Goal: Task Accomplishment & Management: Use online tool/utility

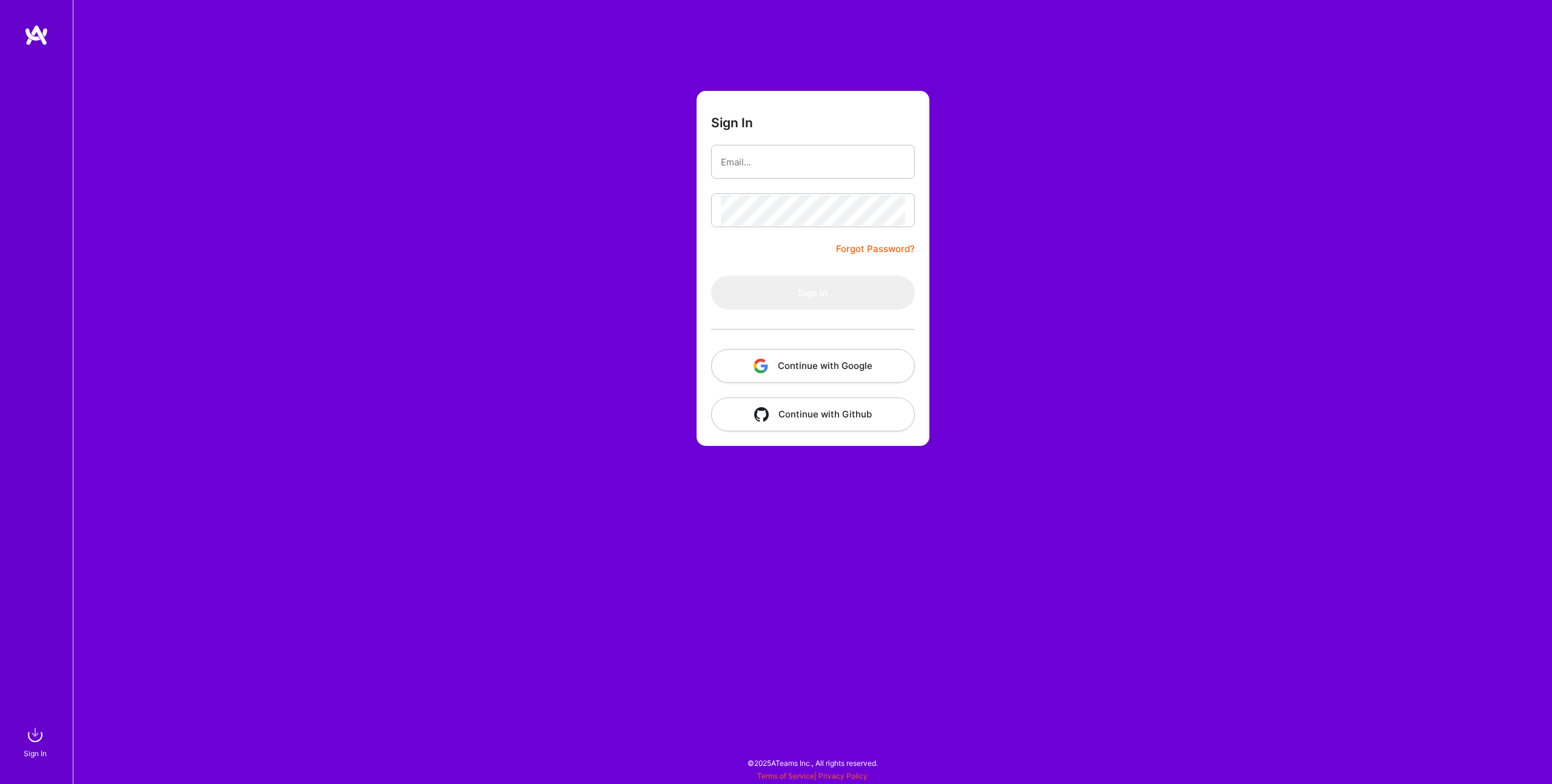
click at [778, 363] on button "Continue with Google" at bounding box center [813, 366] width 204 height 34
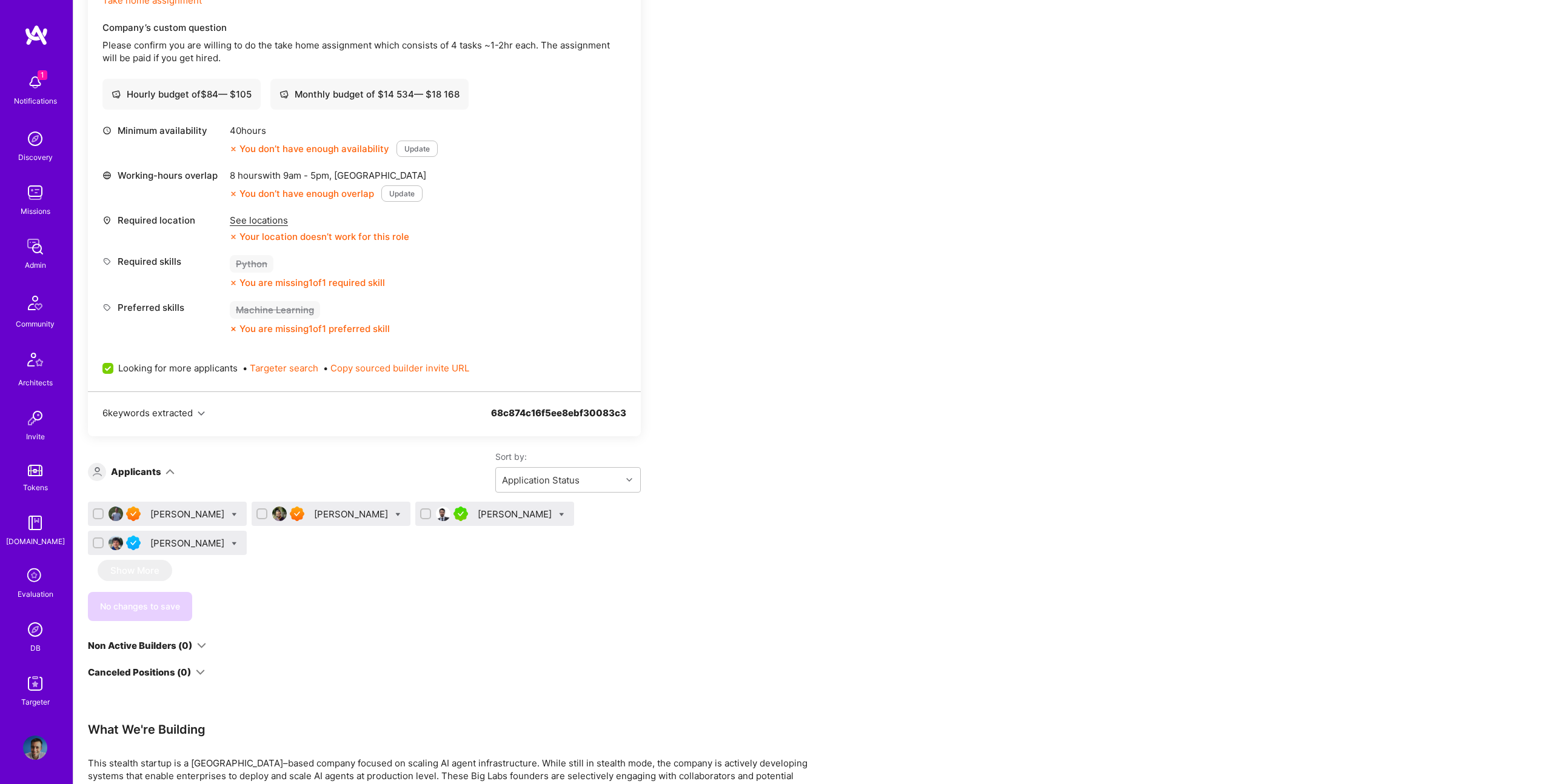
scroll to position [464, 0]
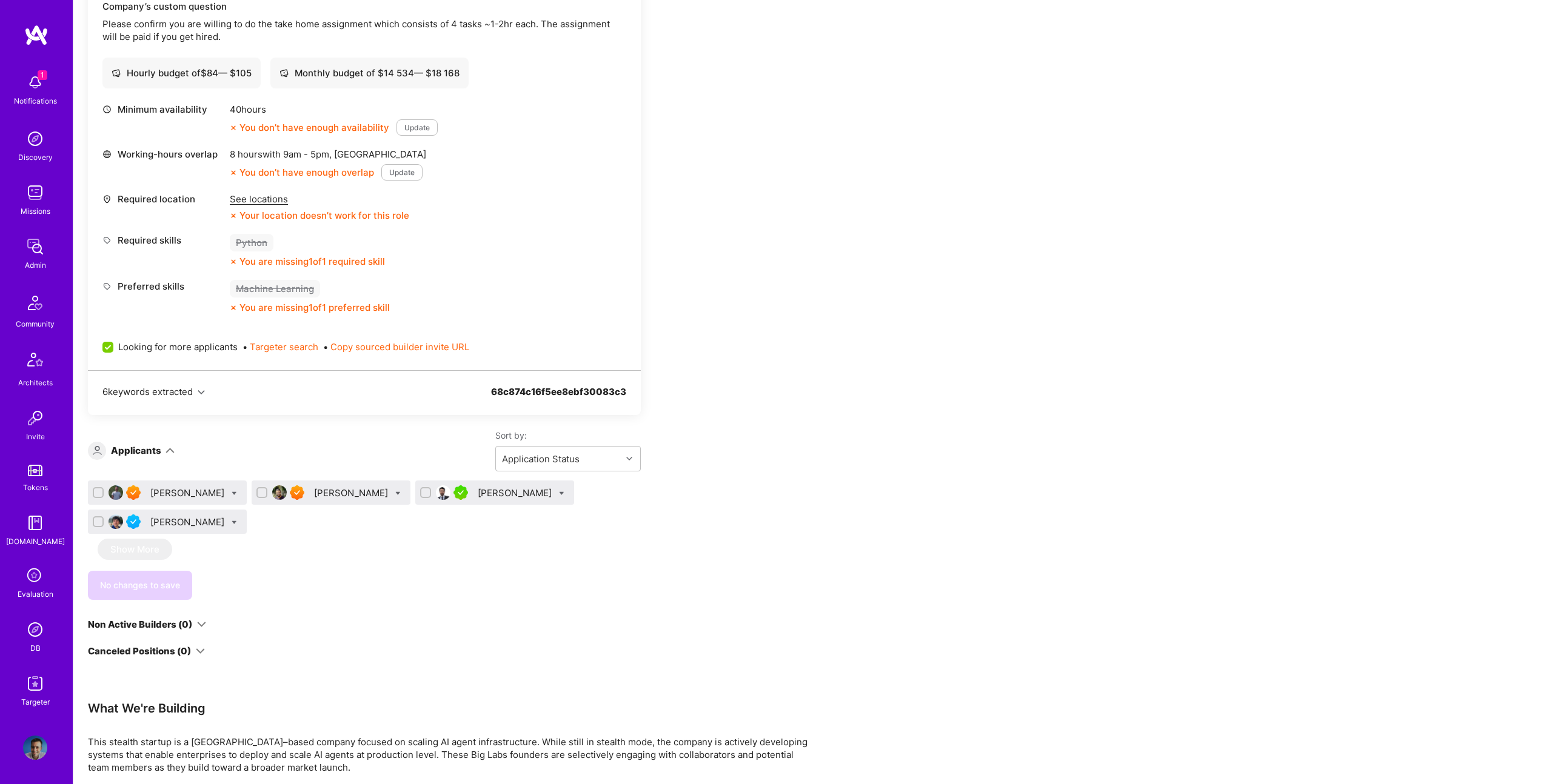
click at [175, 491] on div "[PERSON_NAME]" at bounding box center [189, 493] width 77 height 13
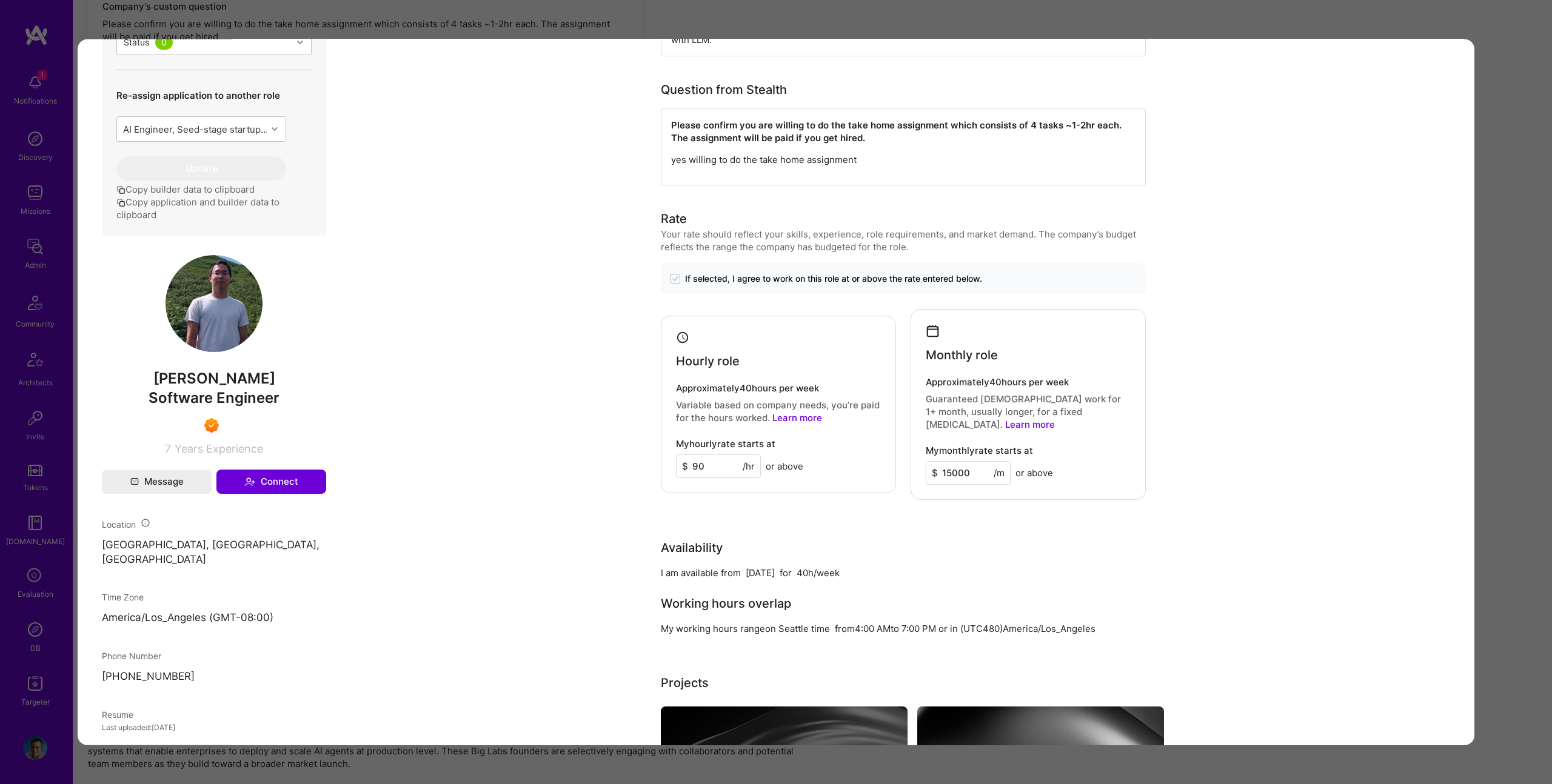
scroll to position [301, 0]
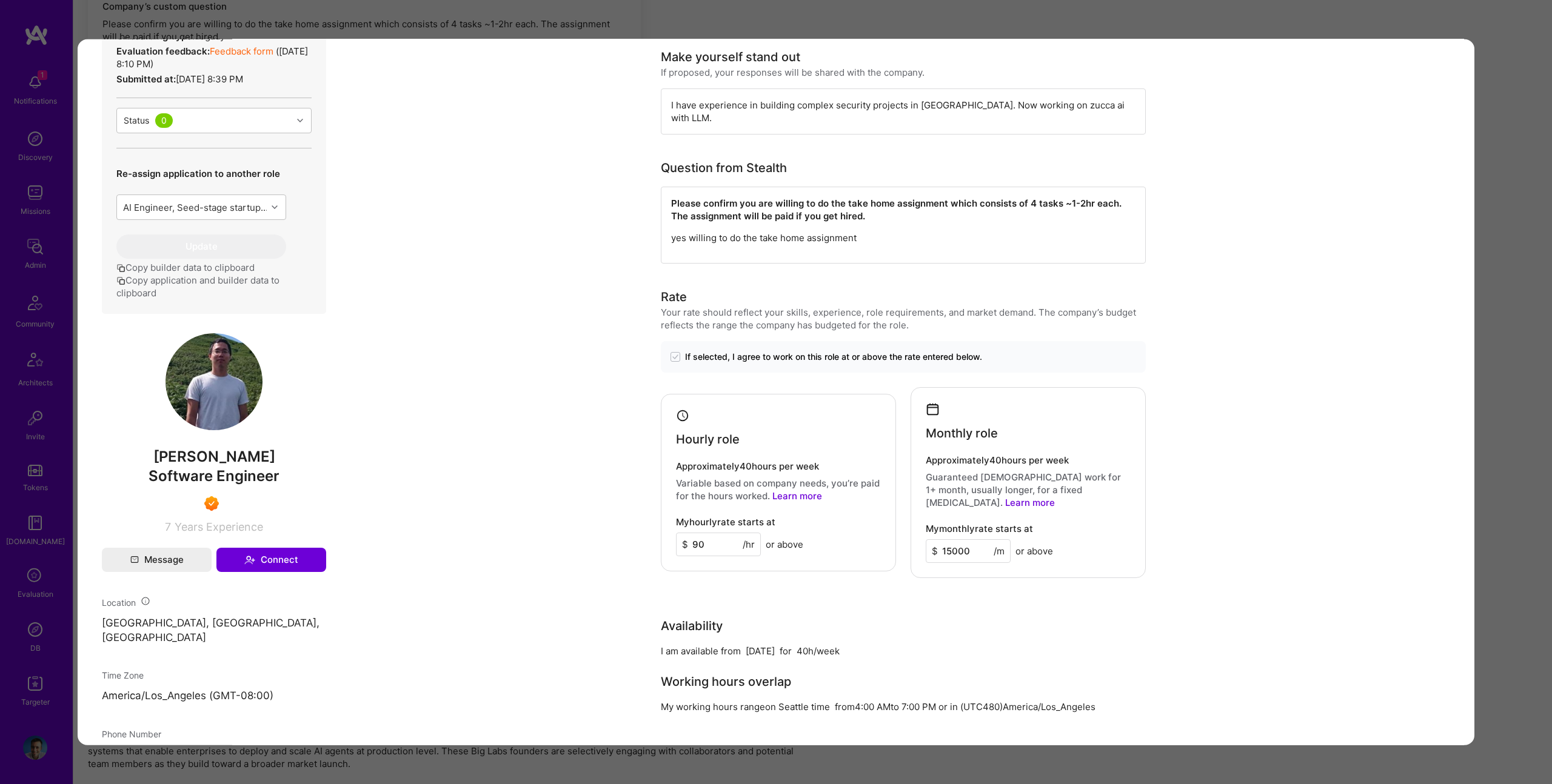
drag, startPoint x: 1511, startPoint y: 251, endPoint x: 1407, endPoint y: 261, distance: 104.5
click at [1506, 251] on div "Application 1 of 4 Evaluation scores Expertise level Superstar Interpersonal sk…" at bounding box center [776, 392] width 1552 height 784
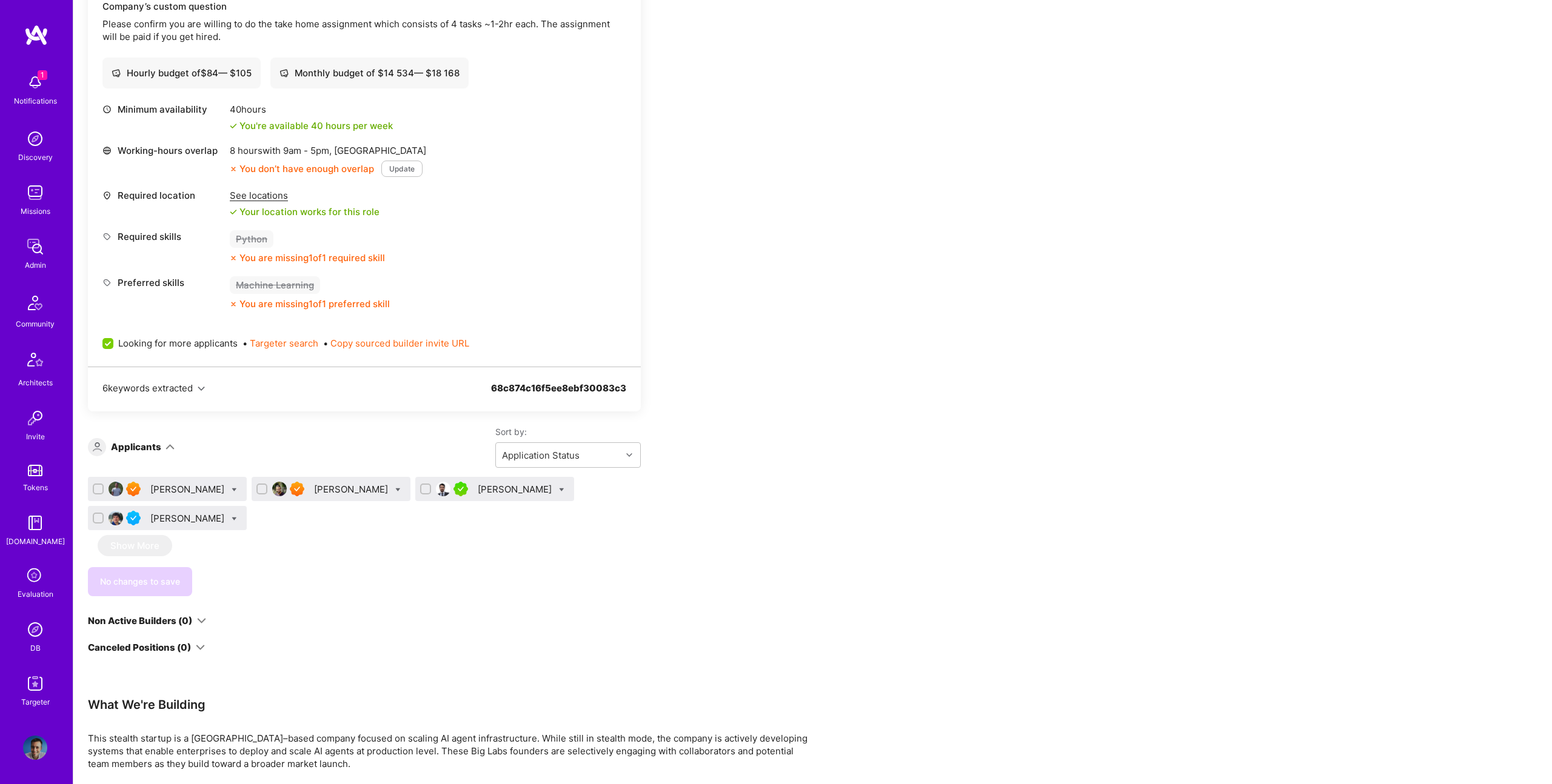
click at [478, 484] on div "[PERSON_NAME]" at bounding box center [516, 489] width 77 height 13
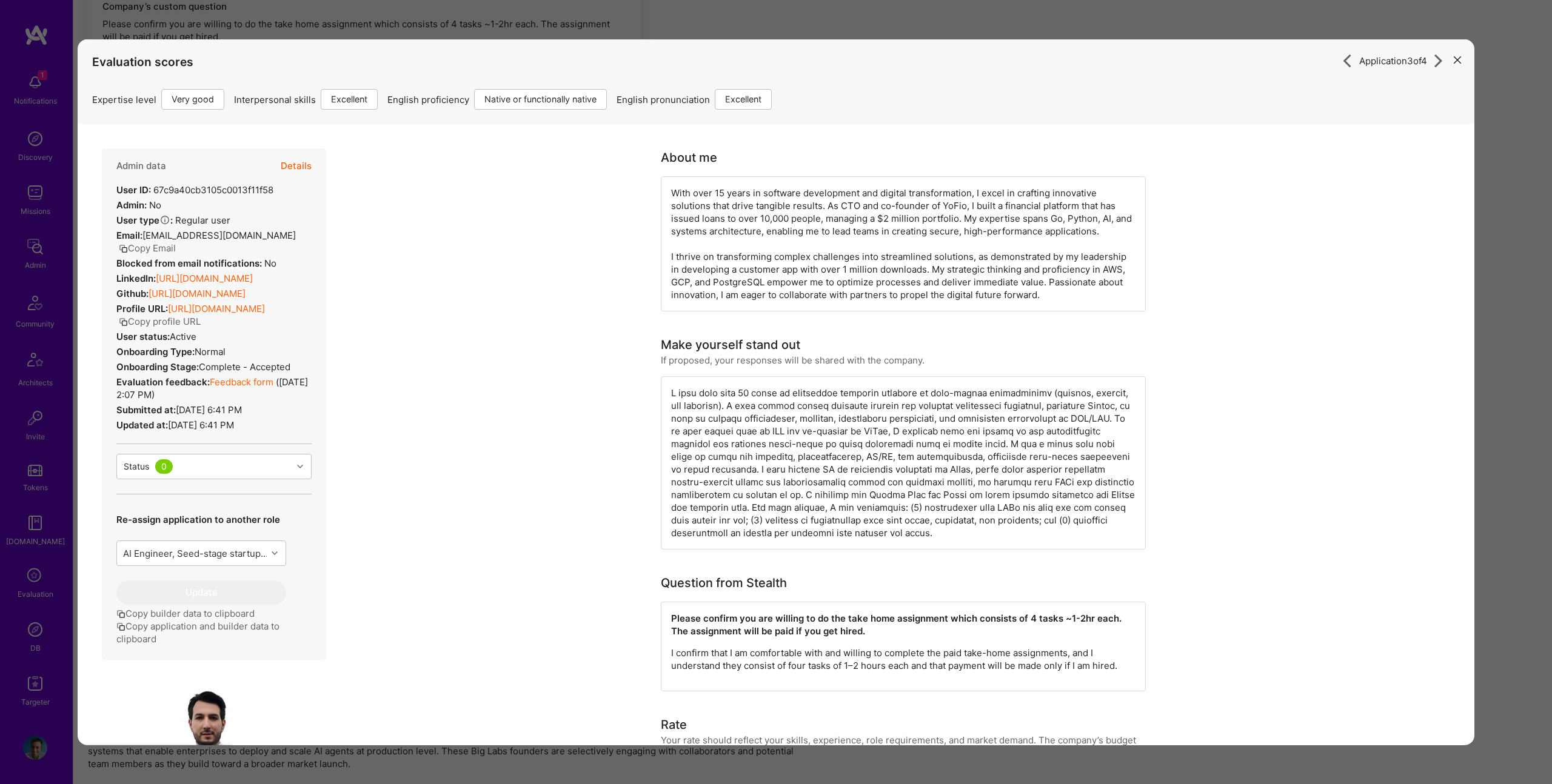
click at [991, 18] on div "Application 3 of 4 Evaluation scores Expertise level Very good Interpersonal sk…" at bounding box center [776, 392] width 1552 height 784
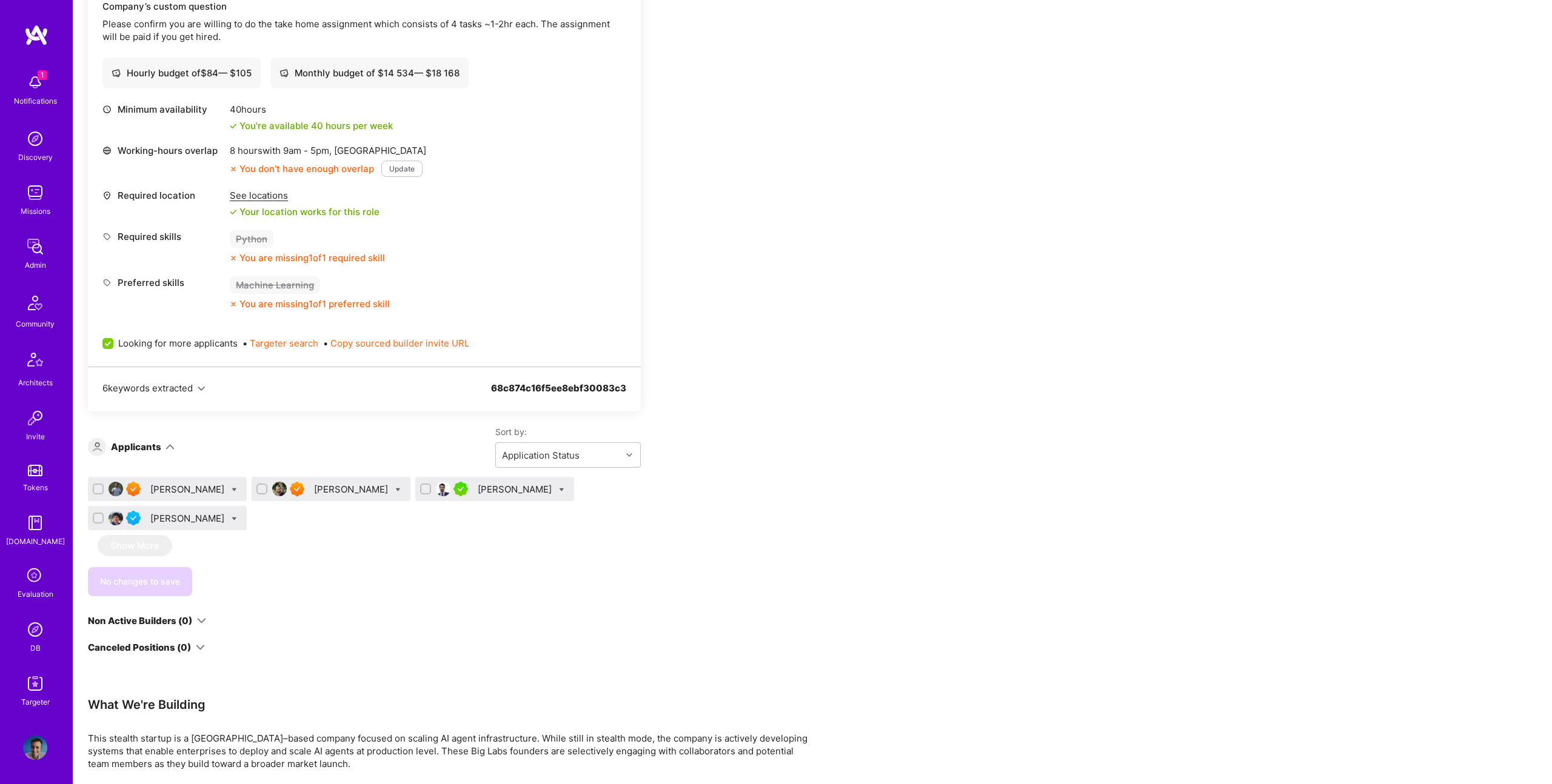
click at [360, 406] on div "6 keywords extracted 68c874c16f5ee8ebf30083c3" at bounding box center [364, 389] width 553 height 45
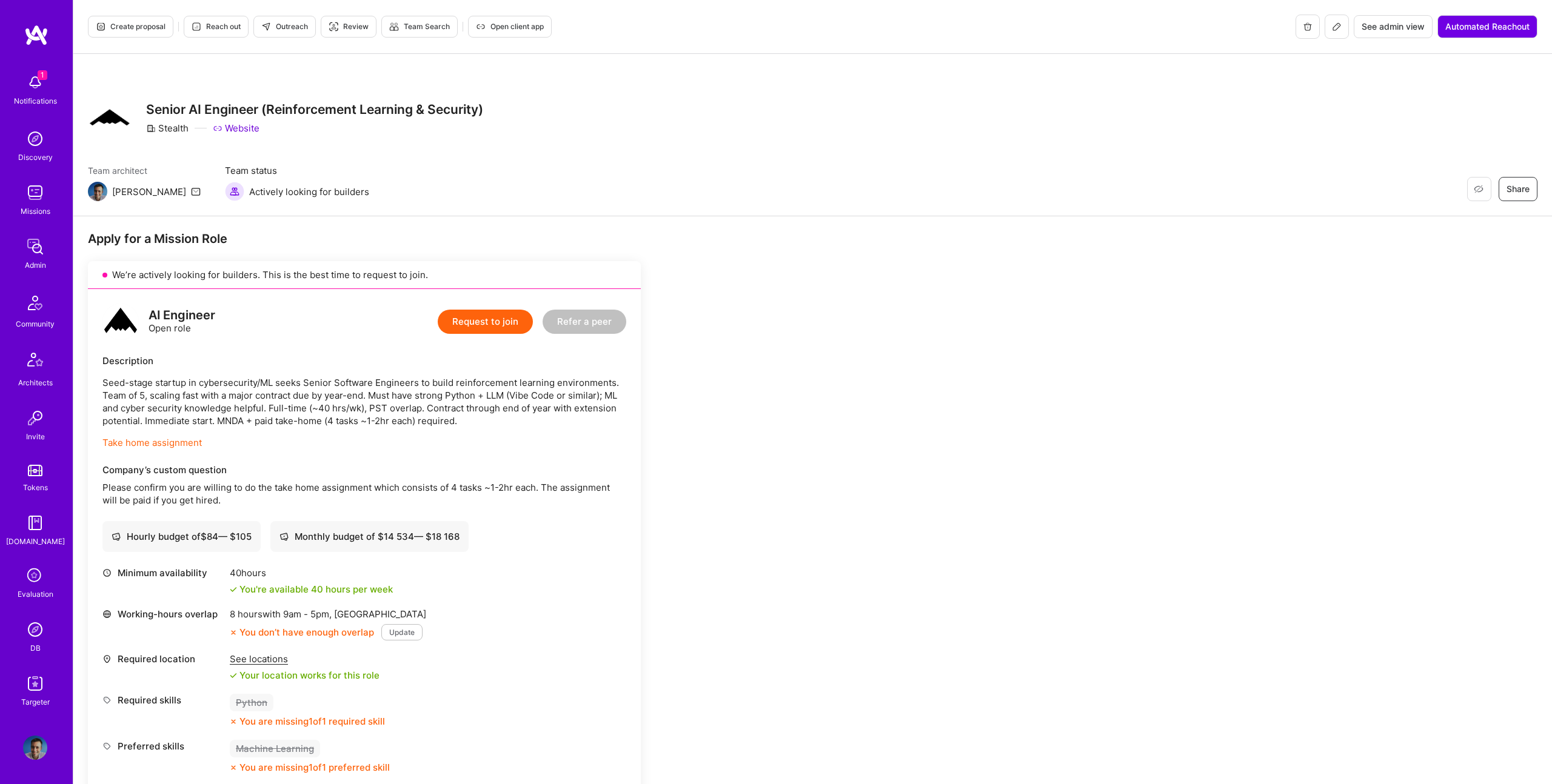
click at [125, 29] on span "Create proposal" at bounding box center [130, 26] width 70 height 11
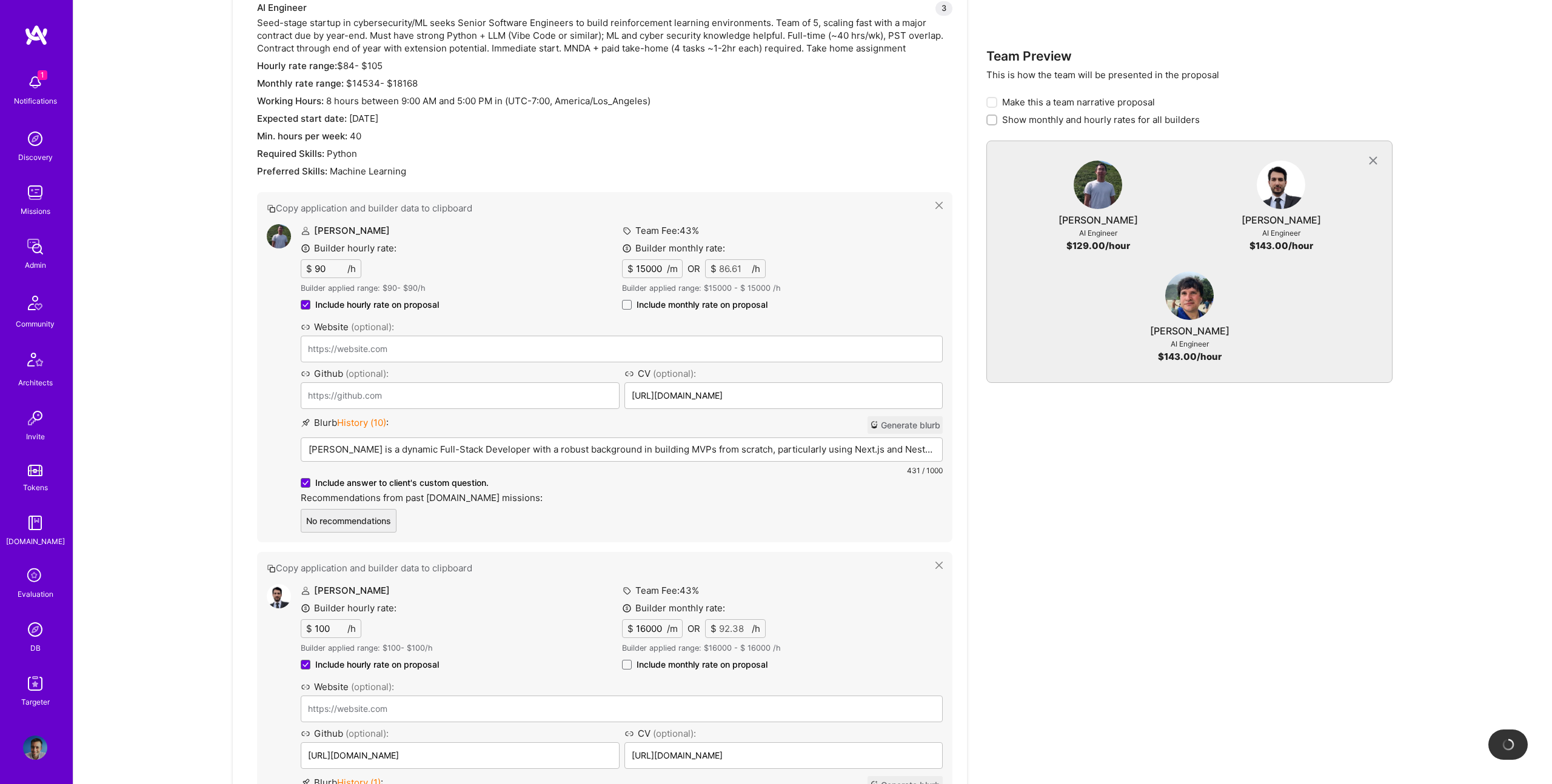
scroll to position [470, 0]
click at [698, 315] on span "Include monthly rate on proposal" at bounding box center [702, 309] width 131 height 12
click at [0, 0] on input "Include monthly rate on proposal" at bounding box center [0, 0] width 0 height 0
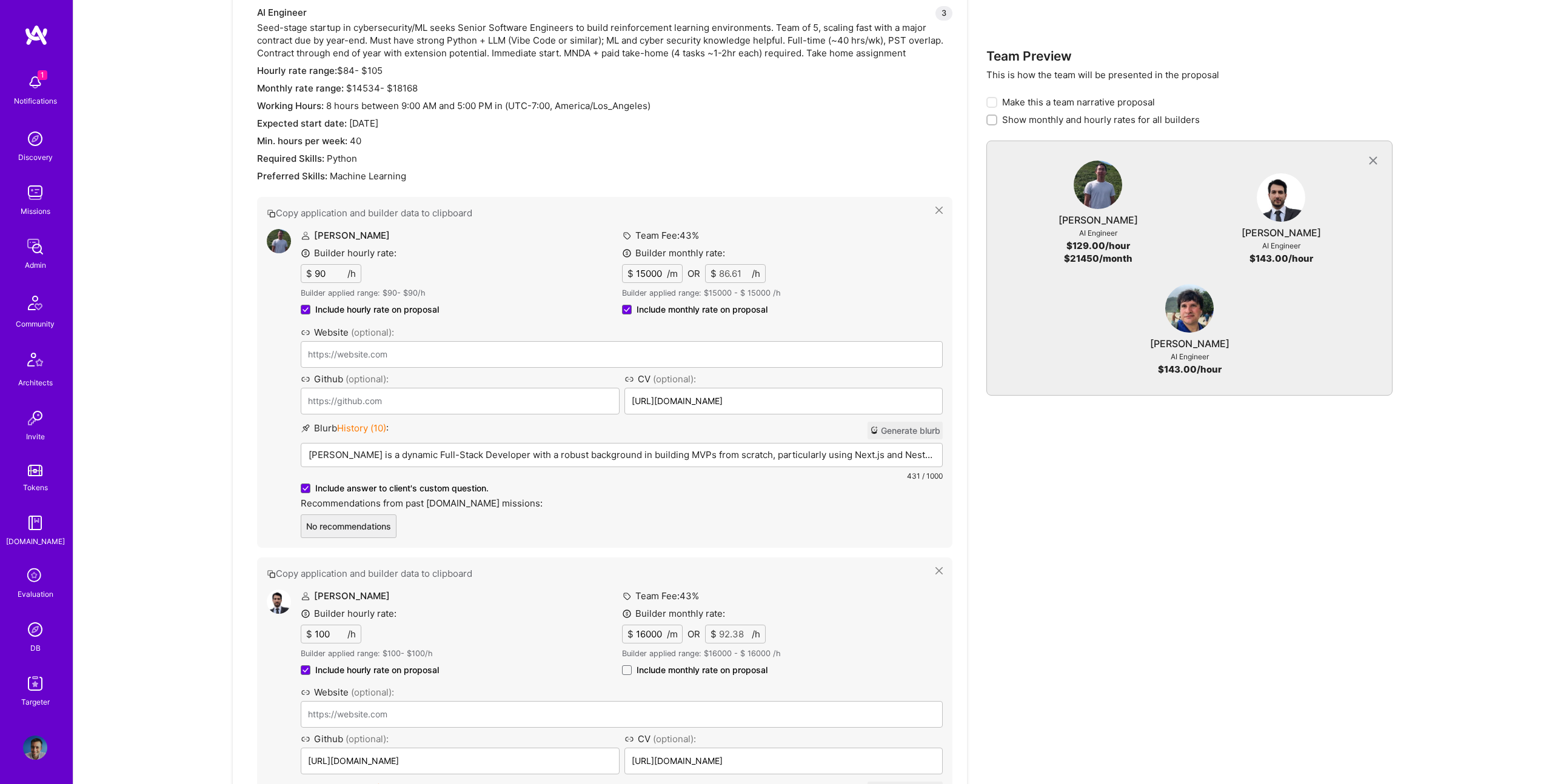
click at [722, 670] on span "Include monthly rate on proposal" at bounding box center [702, 670] width 131 height 12
click at [0, 0] on input "Include monthly rate on proposal" at bounding box center [0, 0] width 0 height 0
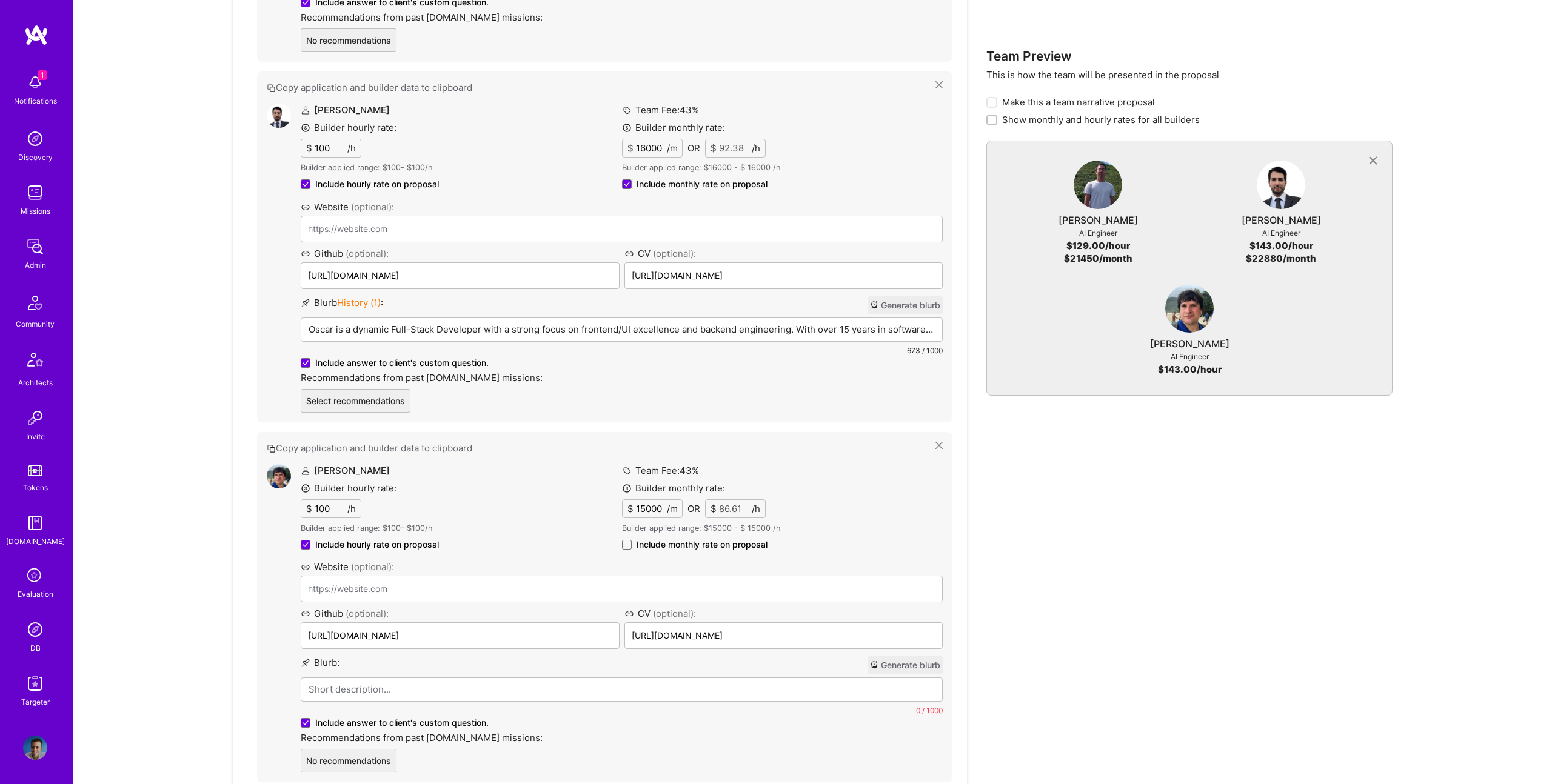
scroll to position [1111, 0]
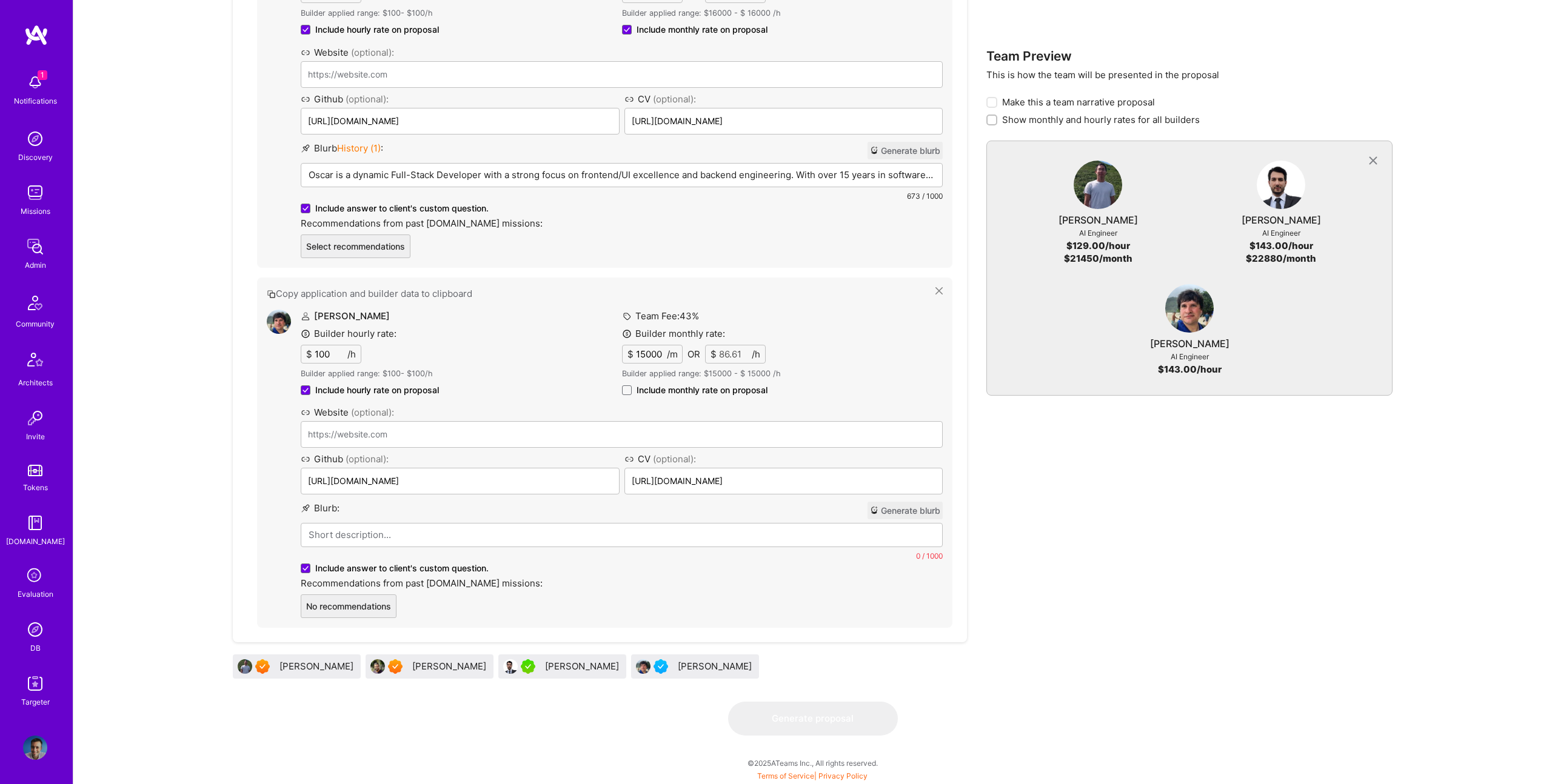
click at [709, 396] on div "Builder monthly rate: $ 15000 /m OR $ 86.61 /h Builder applied range: $ 15000 -…" at bounding box center [783, 362] width 321 height 71
click at [707, 391] on span "Include monthly rate on proposal" at bounding box center [702, 390] width 131 height 12
click at [0, 0] on input "Include monthly rate on proposal" at bounding box center [0, 0] width 0 height 0
checkbox input "true"
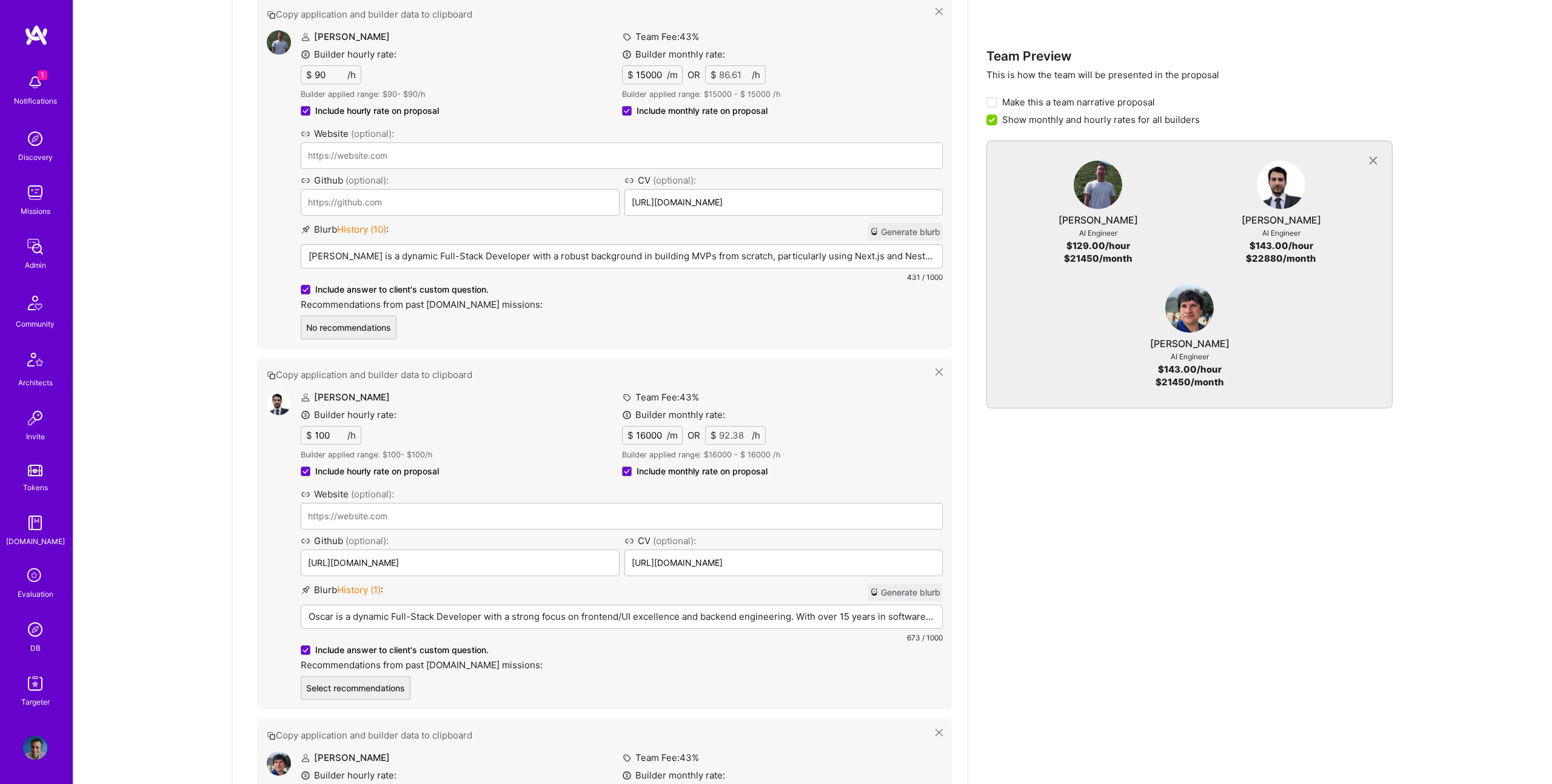
scroll to position [611, 0]
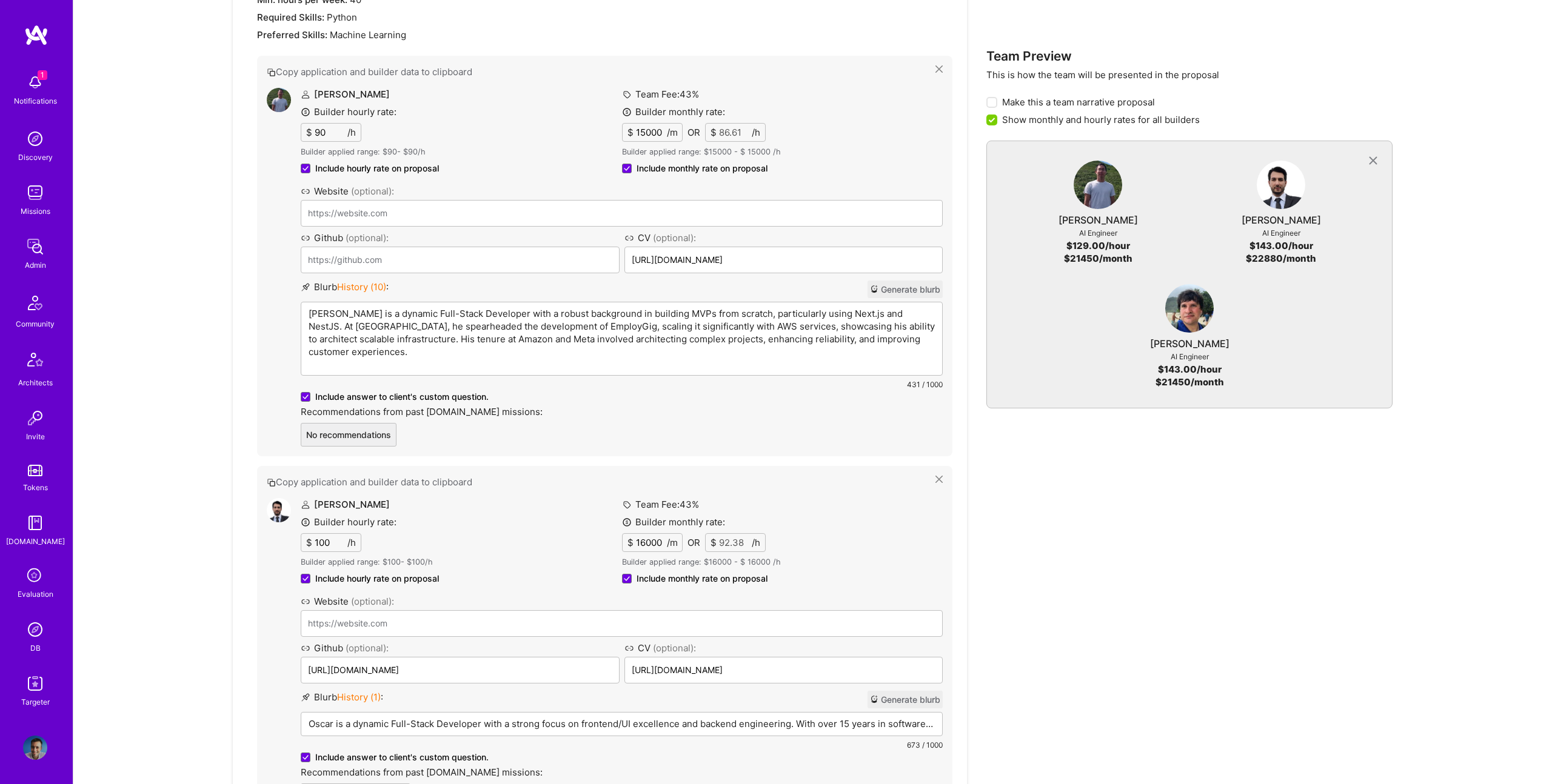
click at [705, 317] on p "[PERSON_NAME] is a dynamic Full-Stack Developer with a robust background in bui…" at bounding box center [621, 332] width 626 height 51
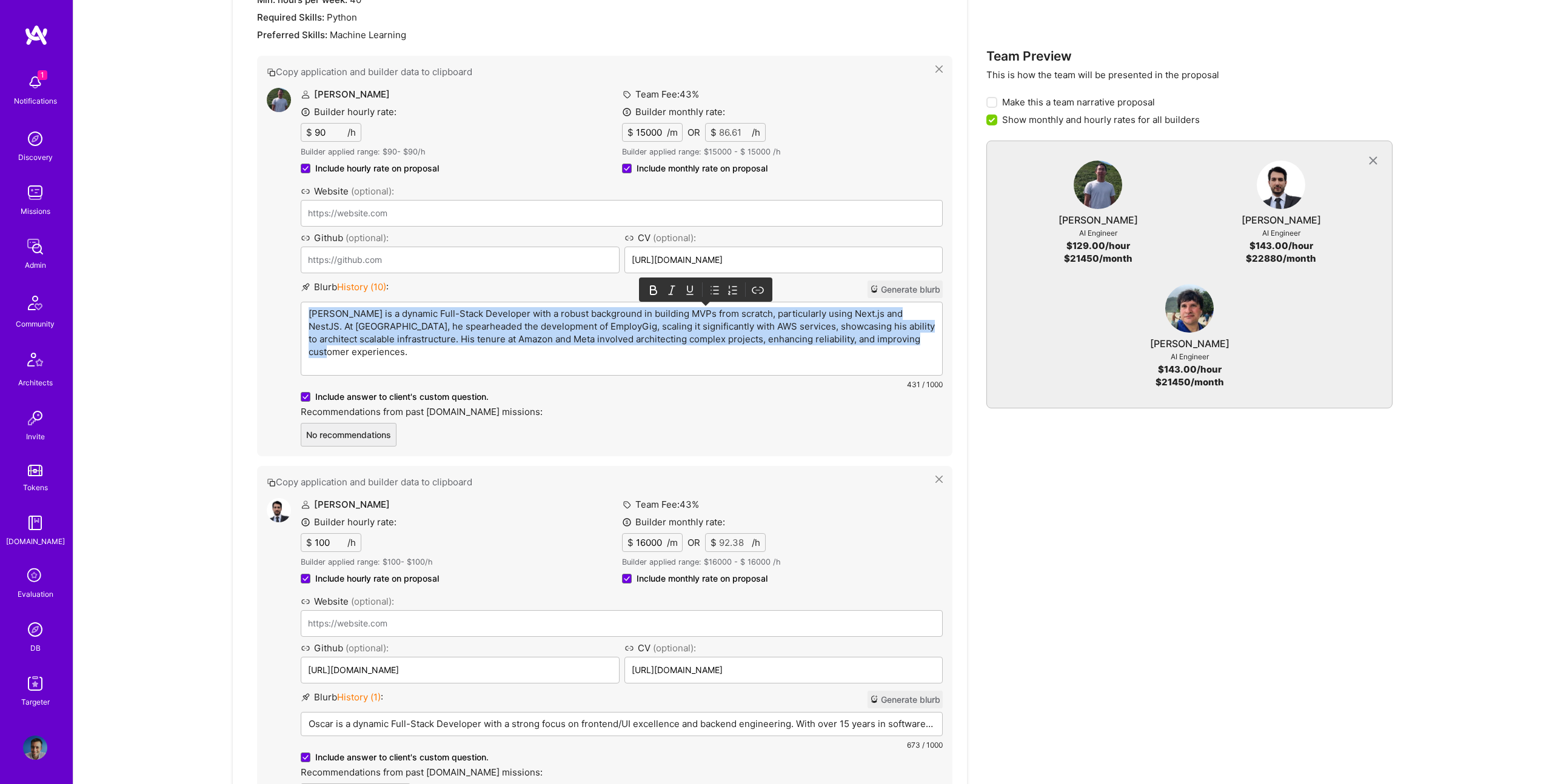
click at [705, 317] on p "[PERSON_NAME] is a dynamic Full-Stack Developer with a robust background in bui…" at bounding box center [621, 332] width 626 height 51
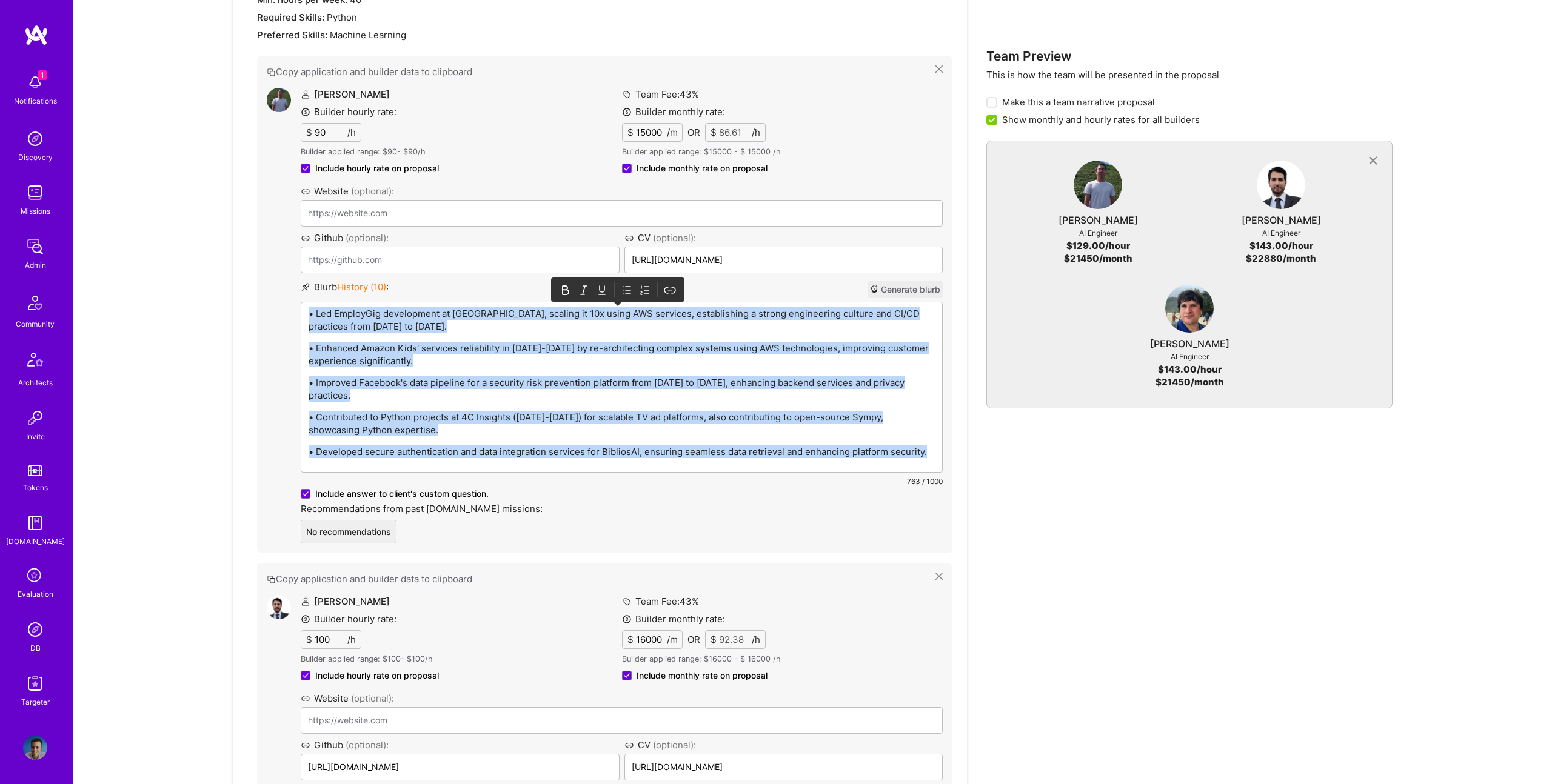
click at [627, 291] on icon at bounding box center [626, 290] width 12 height 12
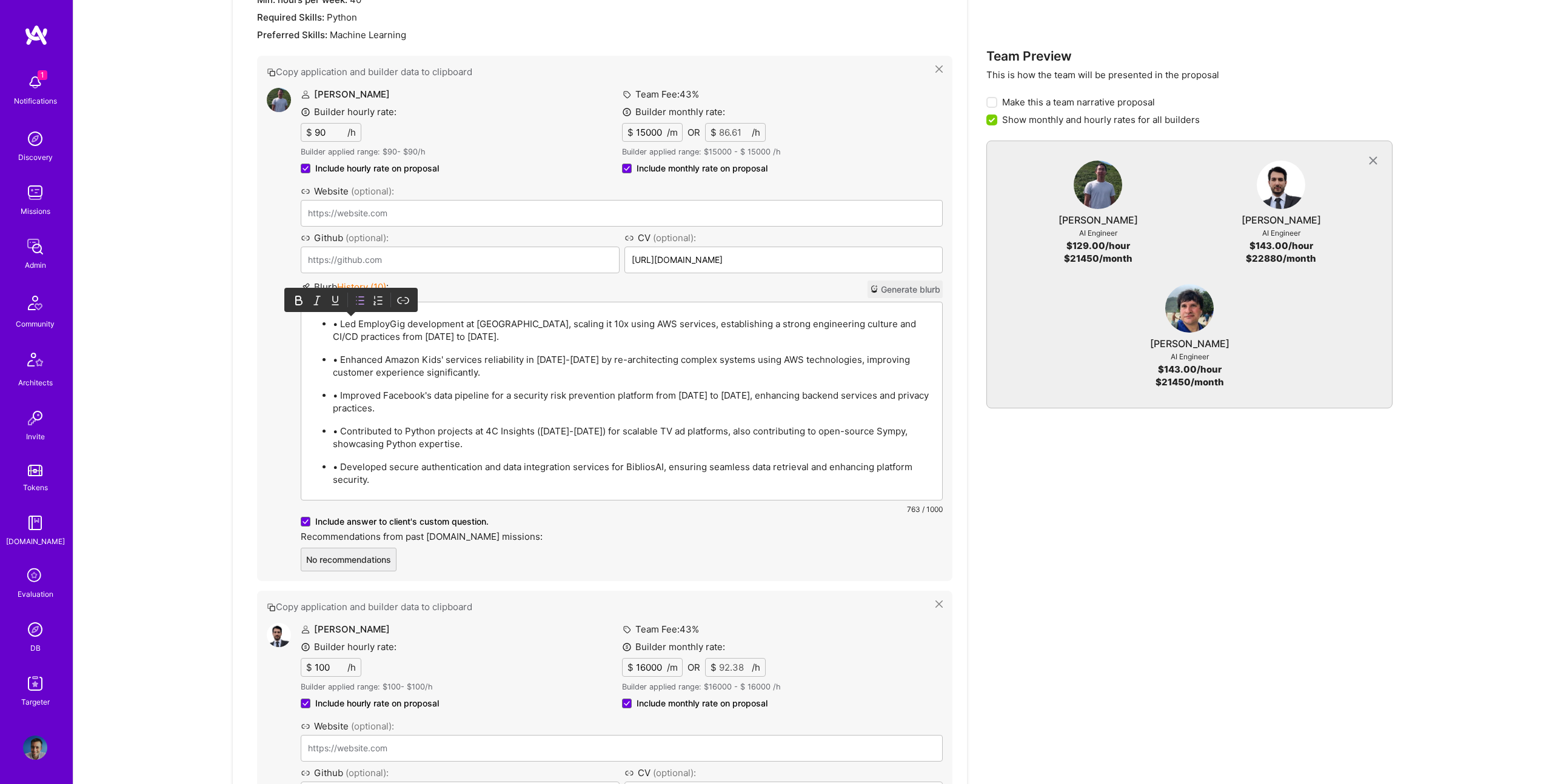
click at [341, 326] on p "• Led EmployGig development at [GEOGRAPHIC_DATA], scaling it 10x using AWS serv…" at bounding box center [634, 330] width 602 height 26
click at [343, 321] on p "• Led EmployGig development at [GEOGRAPHIC_DATA], scaling it 10x using AWS serv…" at bounding box center [634, 330] width 602 height 26
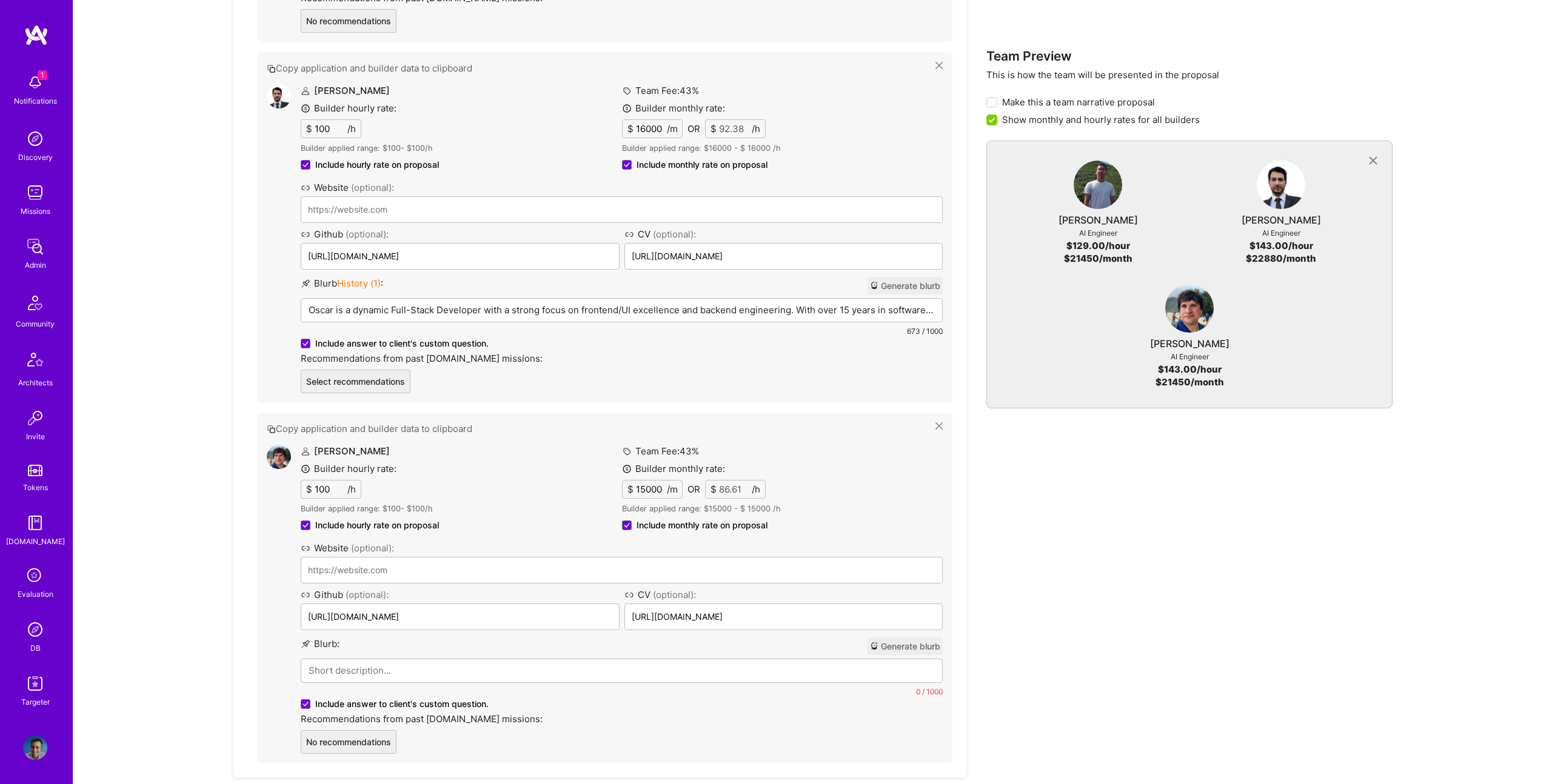
scroll to position [929, 0]
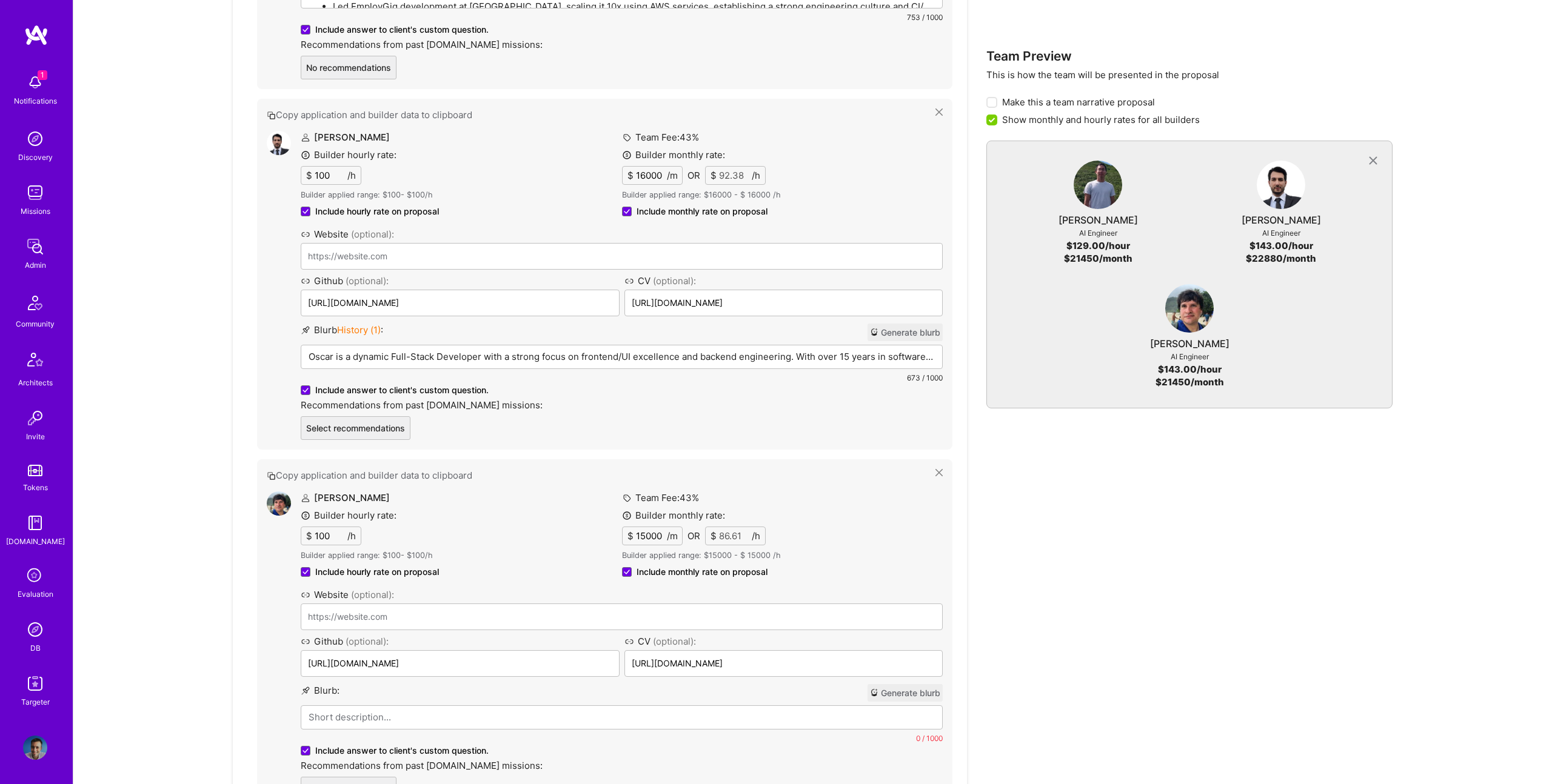
click at [642, 516] on div "Copy application and builder data to clipboard [PERSON_NAME] Builder hourly rat…" at bounding box center [604, 274] width 695 height 1072
click at [614, 349] on div "Oscar is a dynamic Full-Stack Developer with a strong focus on frontend/UI exce…" at bounding box center [621, 375] width 641 height 61
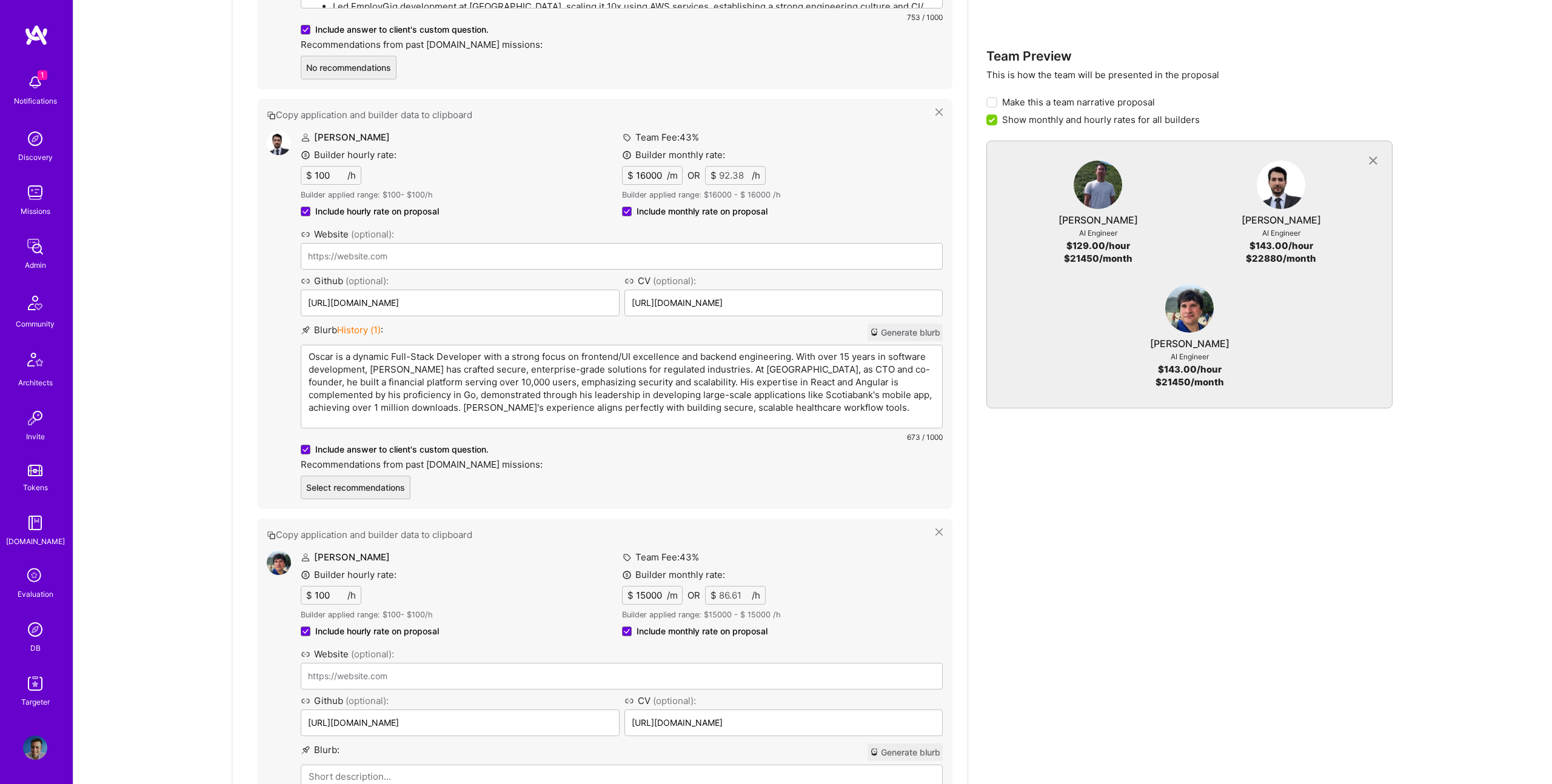
click at [631, 368] on p "Oscar is a dynamic Full-Stack Developer with a strong focus on frontend/UI exce…" at bounding box center [621, 382] width 626 height 64
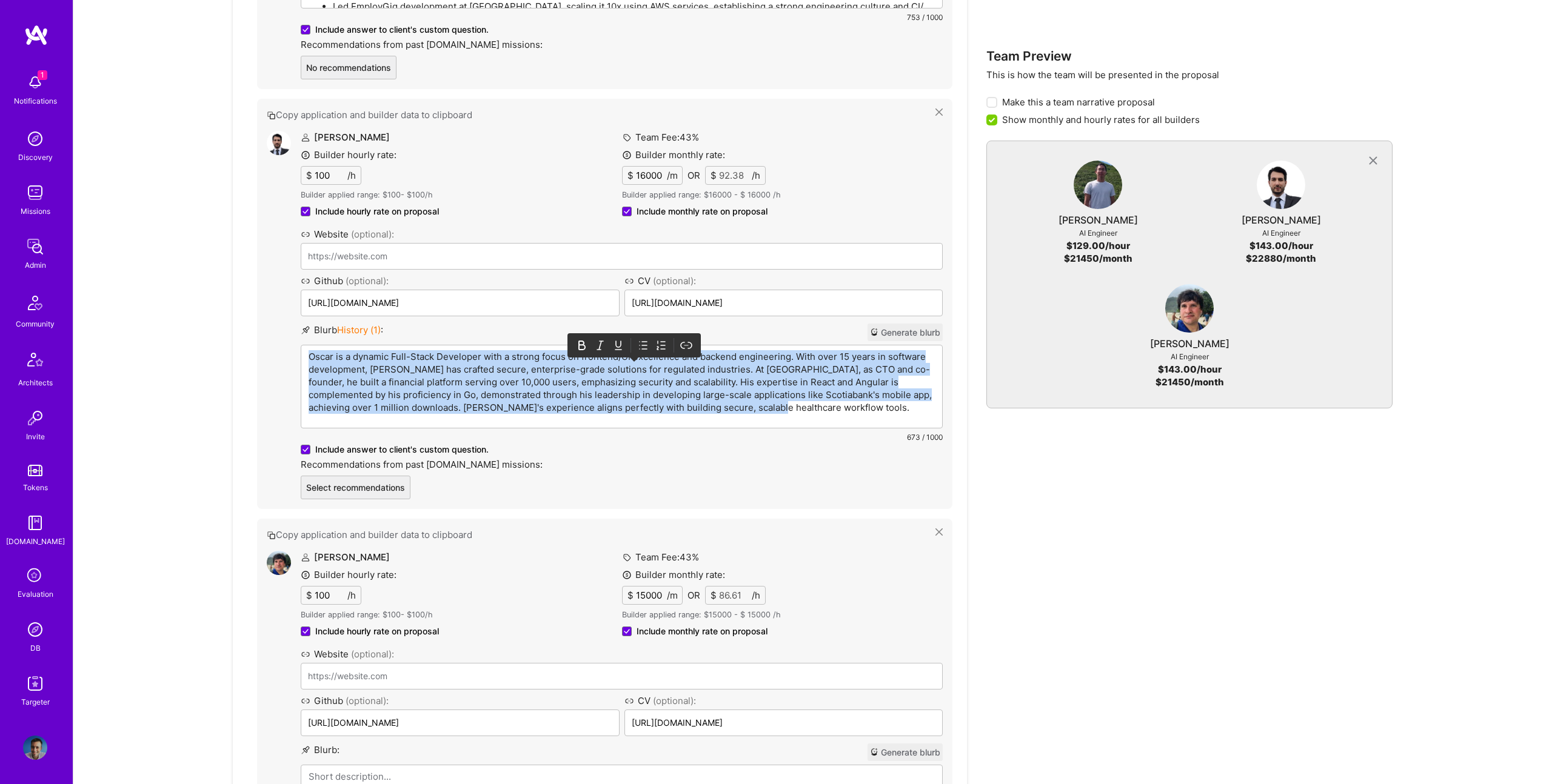
click at [631, 368] on p "Oscar is a dynamic Full-Stack Developer with a strong focus on frontend/UI exce…" at bounding box center [621, 382] width 626 height 64
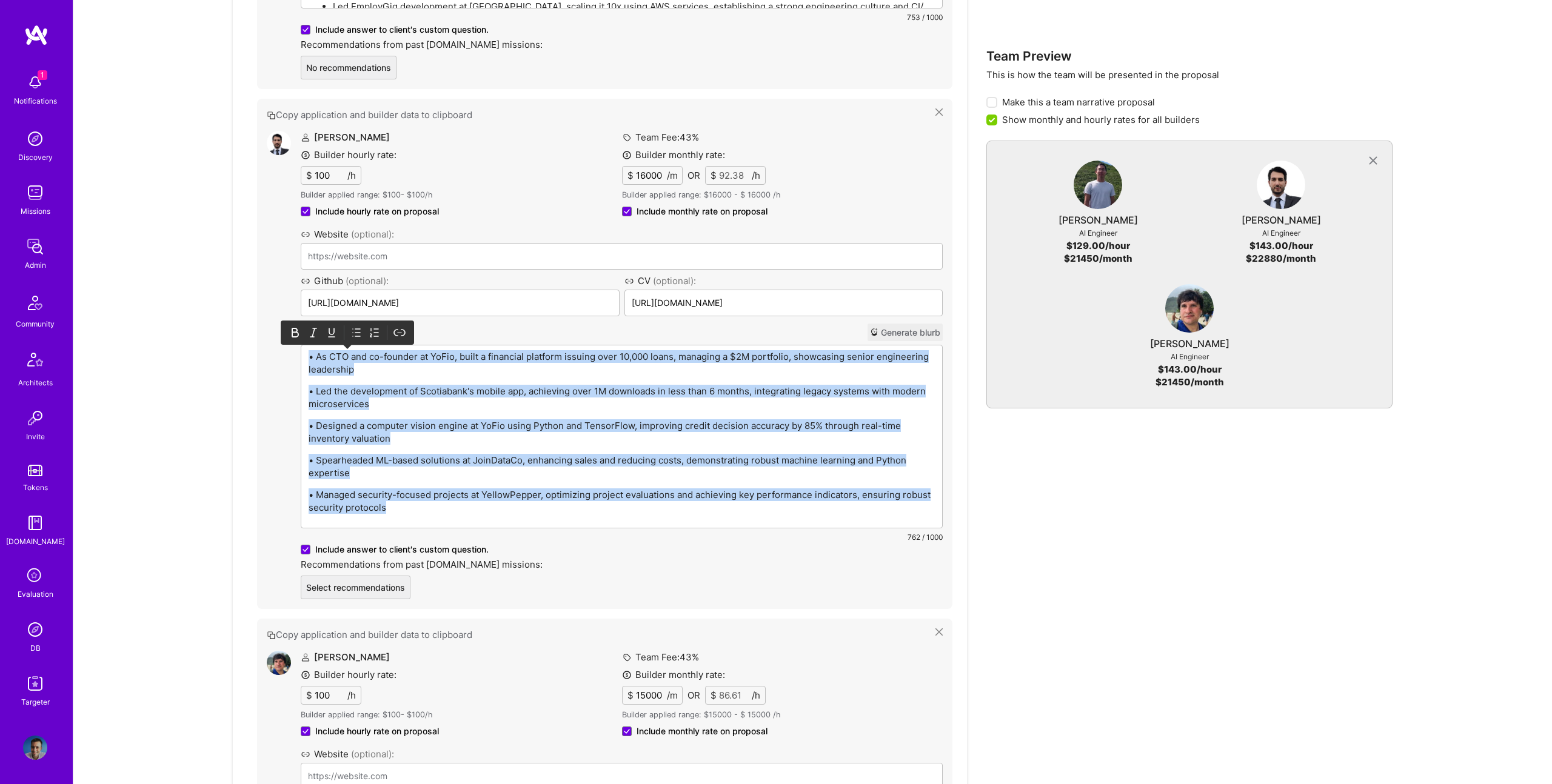
click at [354, 332] on icon at bounding box center [356, 332] width 12 height 12
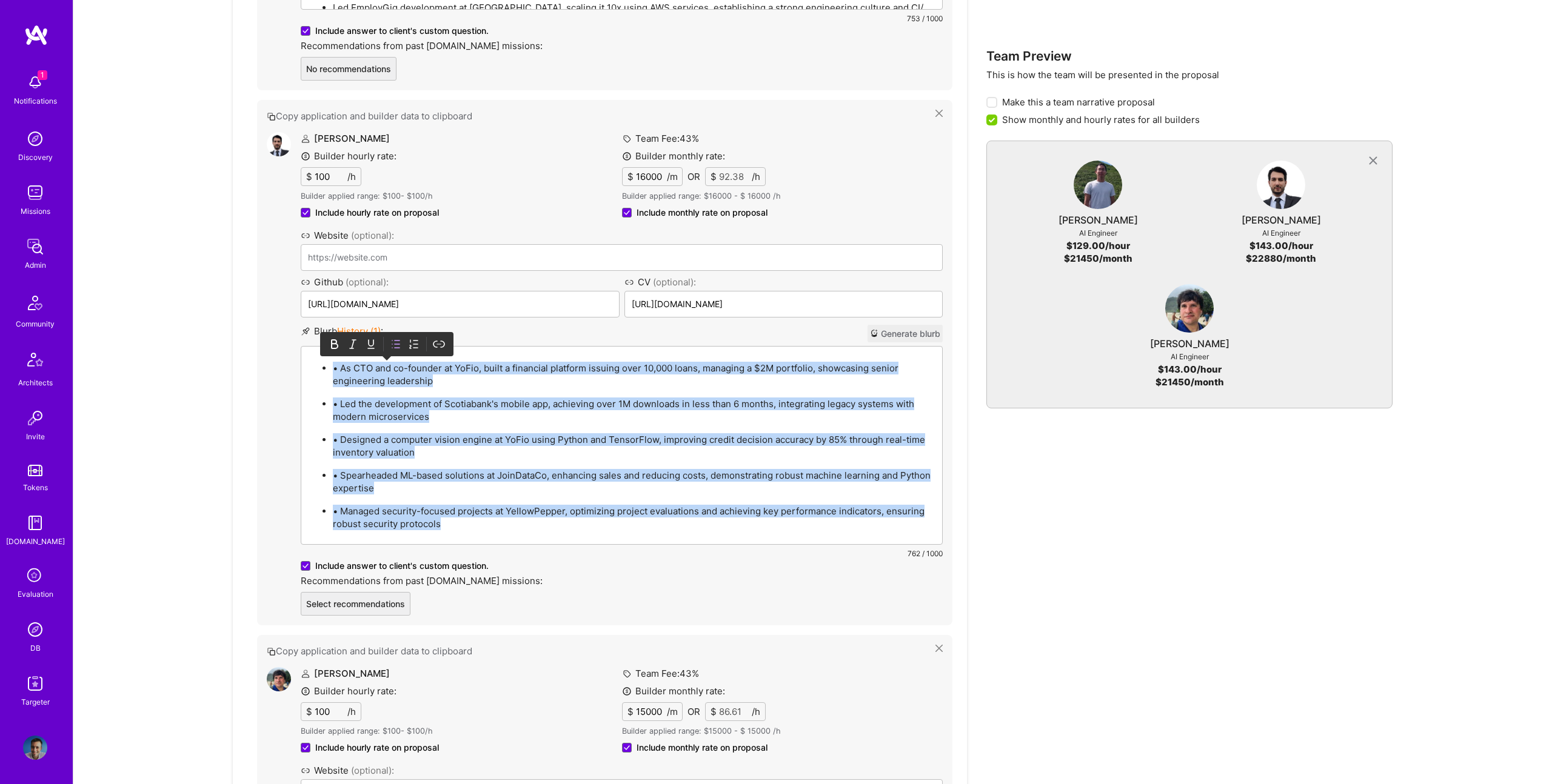
click at [341, 368] on p "• As CTO and co-founder at YoFio, built a financial platform issuing over 10,00…" at bounding box center [634, 374] width 602 height 26
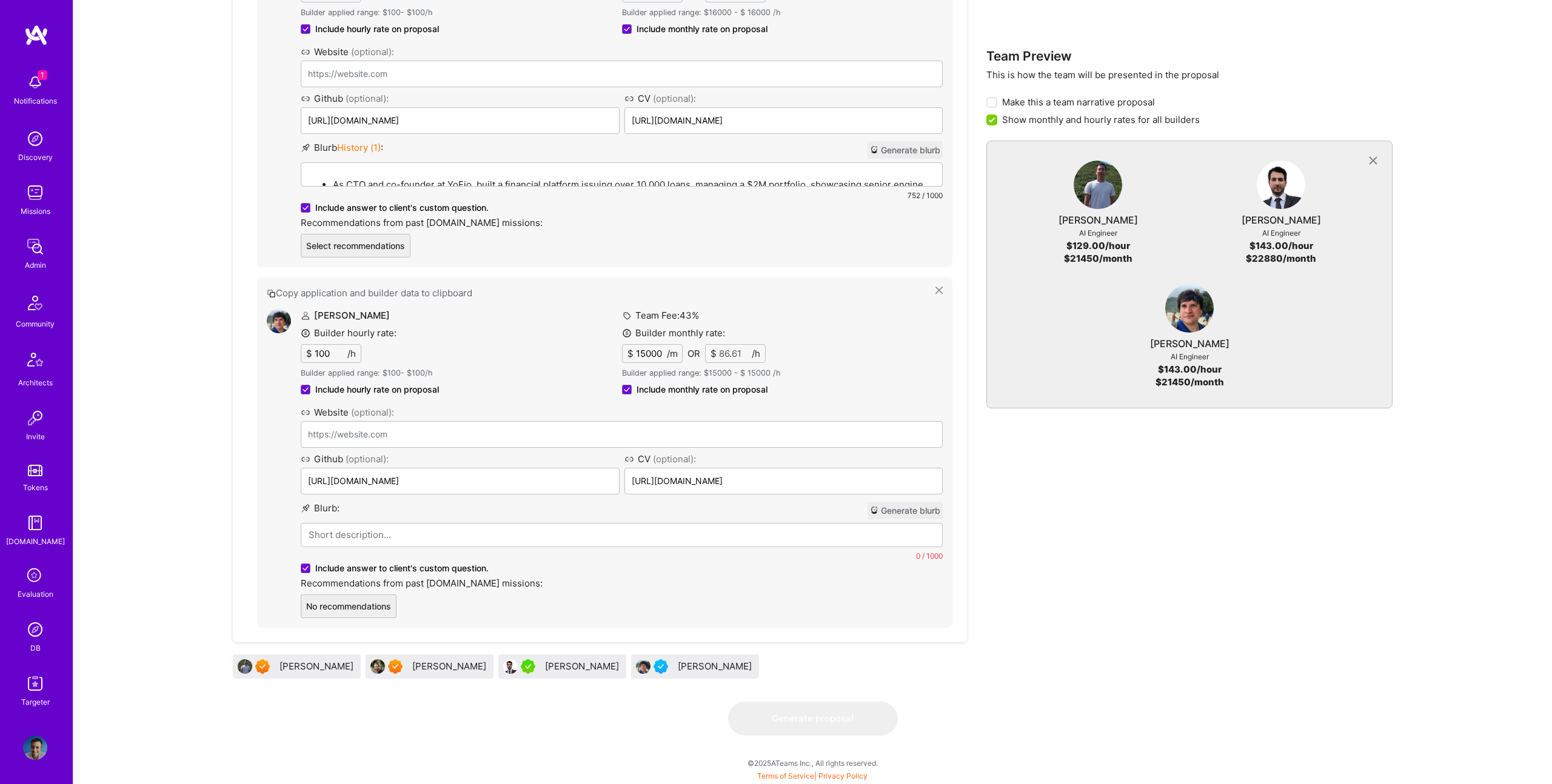
scroll to position [1111, 0]
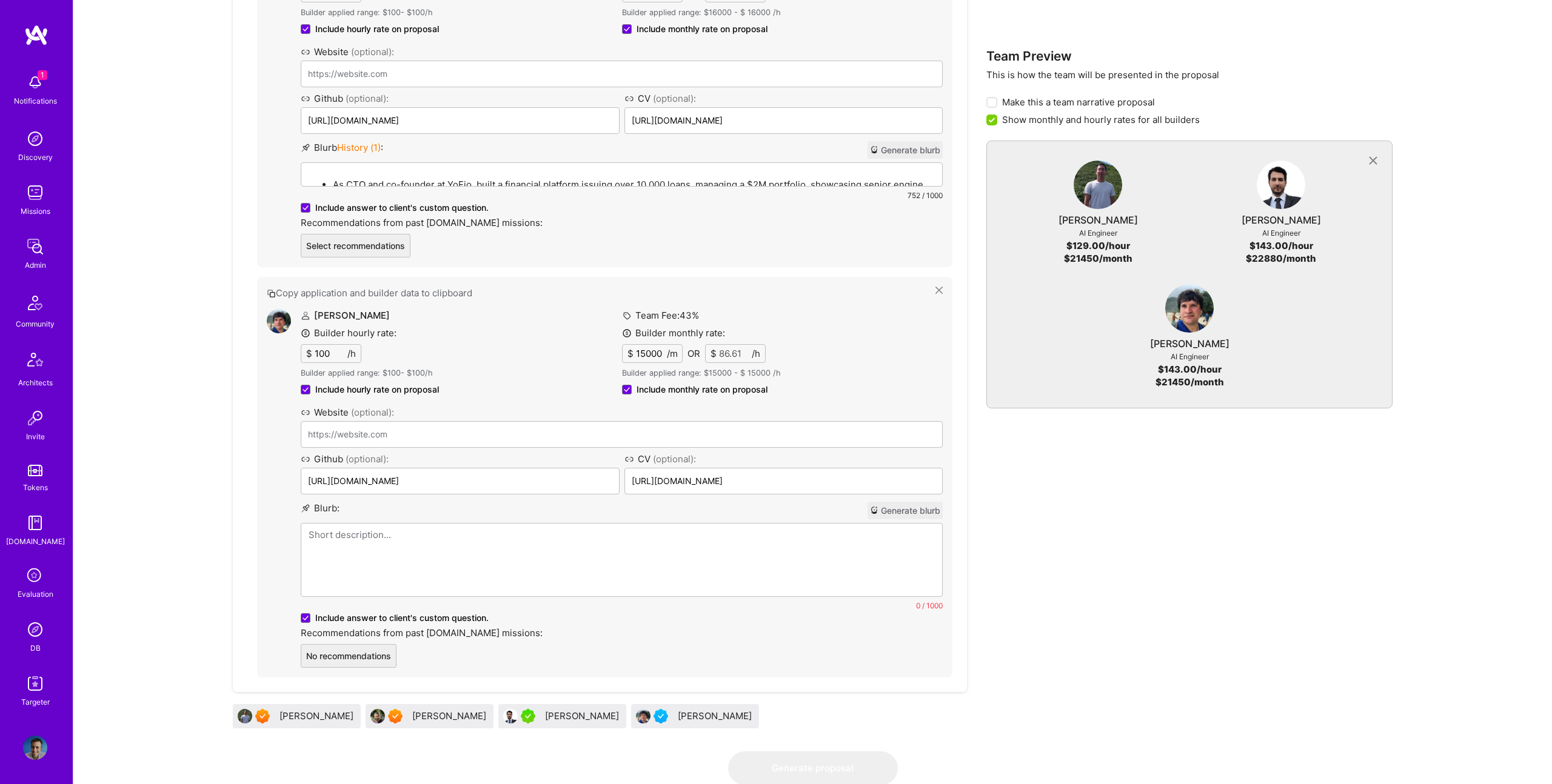
click at [393, 715] on div "AI Engineer 3 Seed-stage startup in cybersecurity/ML seeks Senior Software Engi…" at bounding box center [599, 42] width 734 height 1382
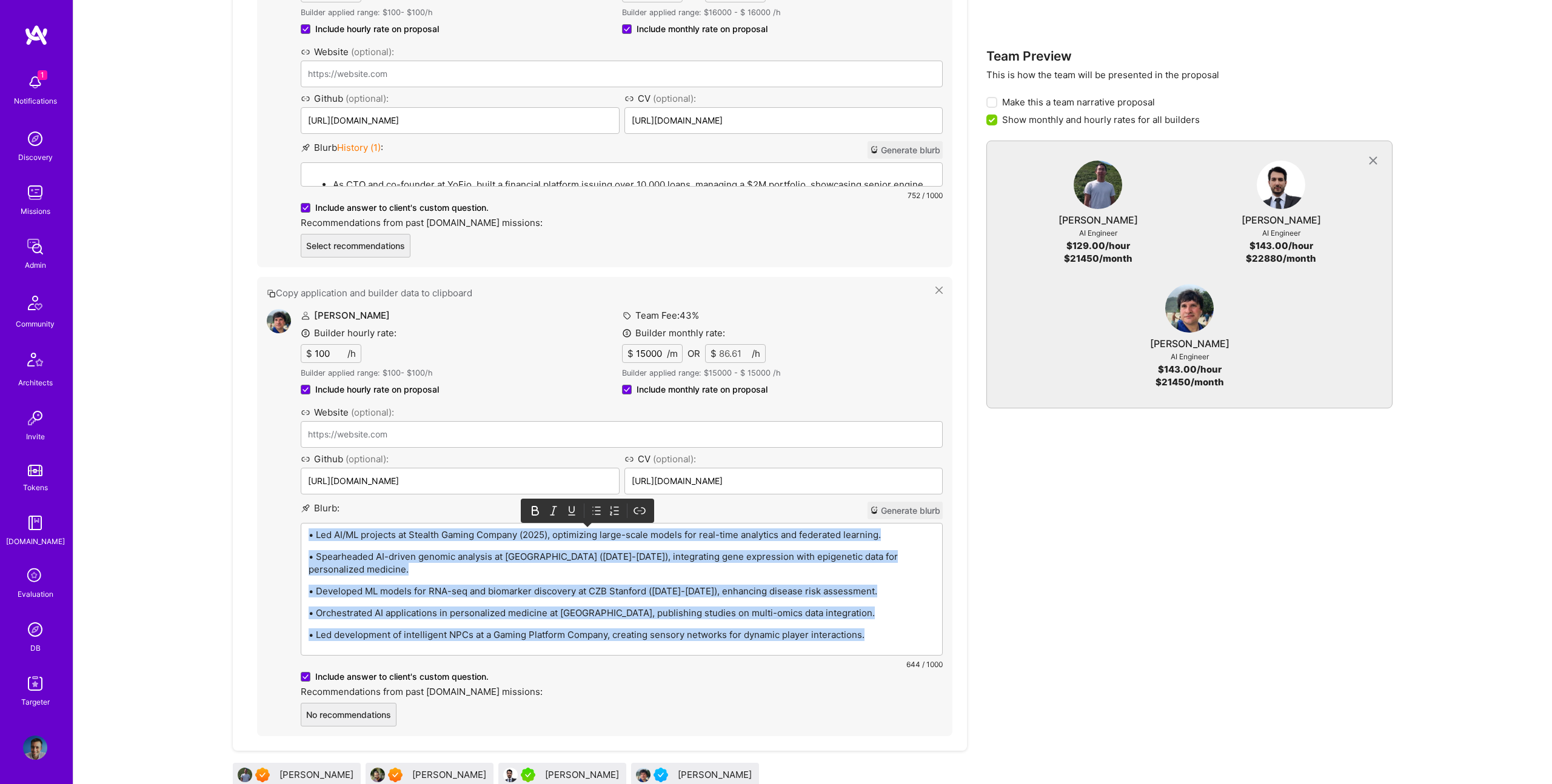
click at [595, 508] on icon at bounding box center [598, 511] width 5 height 8
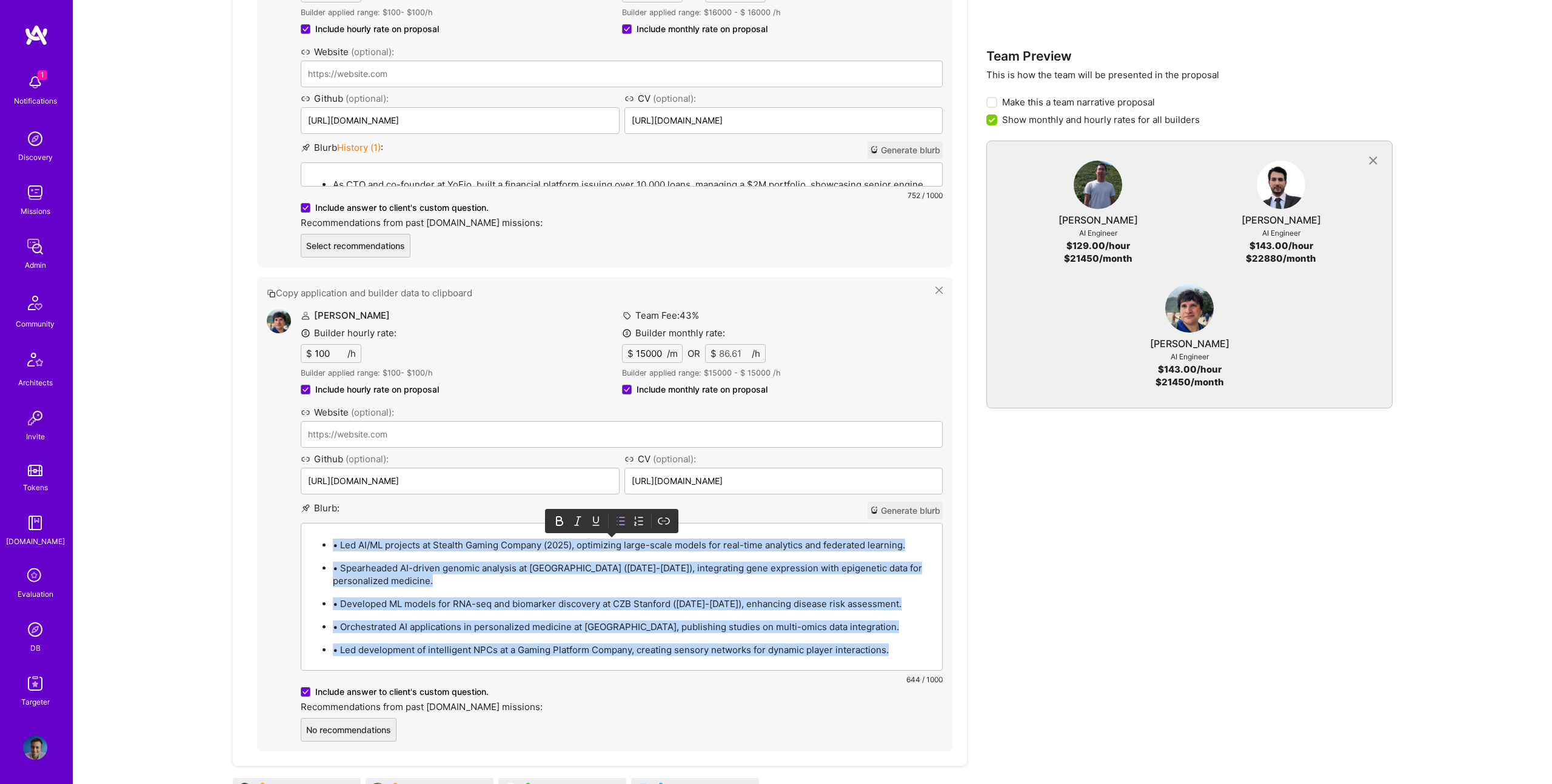
click at [337, 548] on p "• Led AI/ML projects at Stealth Gaming Company (2025), optimizing large-scale m…" at bounding box center [634, 545] width 602 height 13
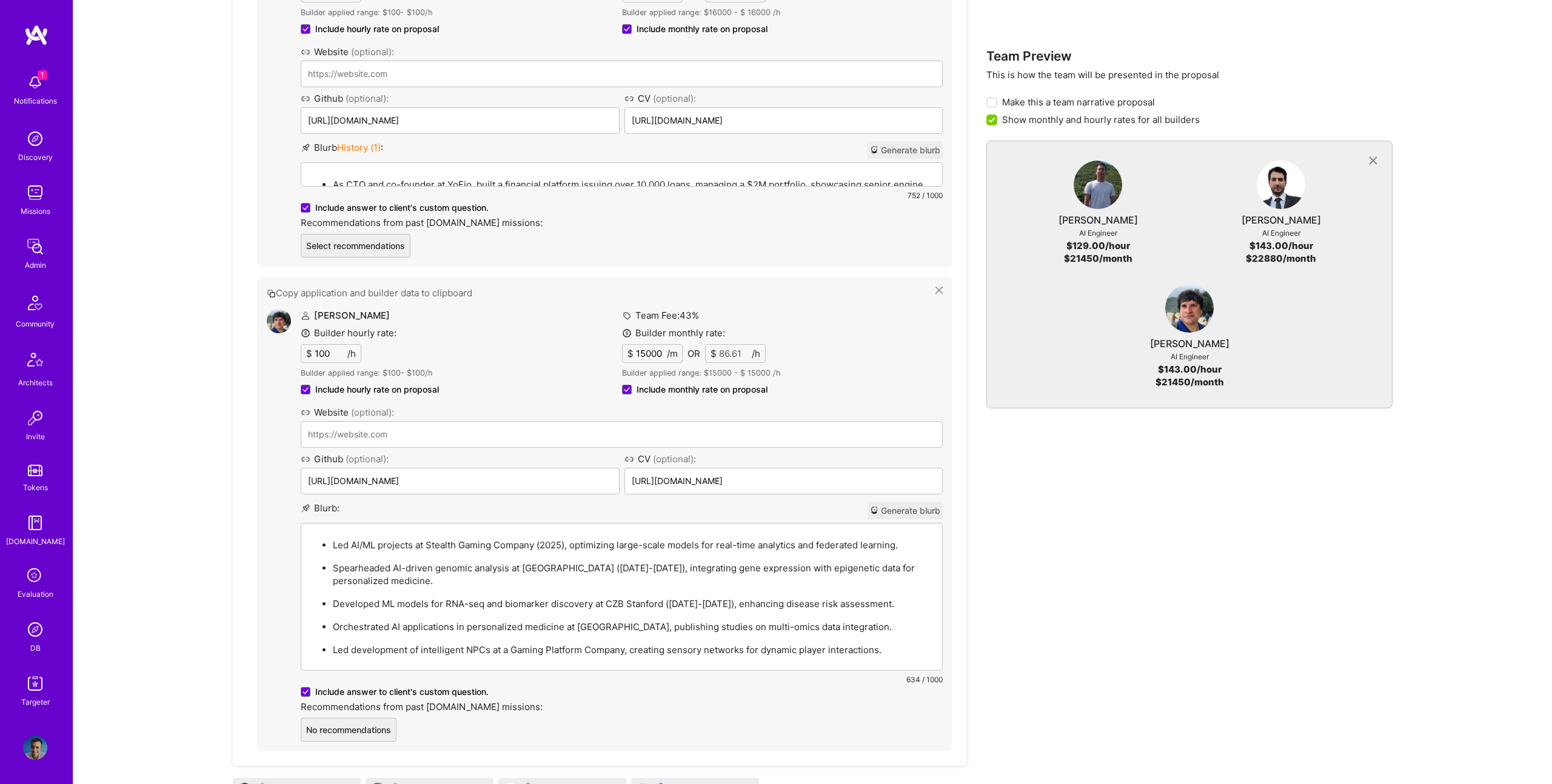
scroll to position [1235, 0]
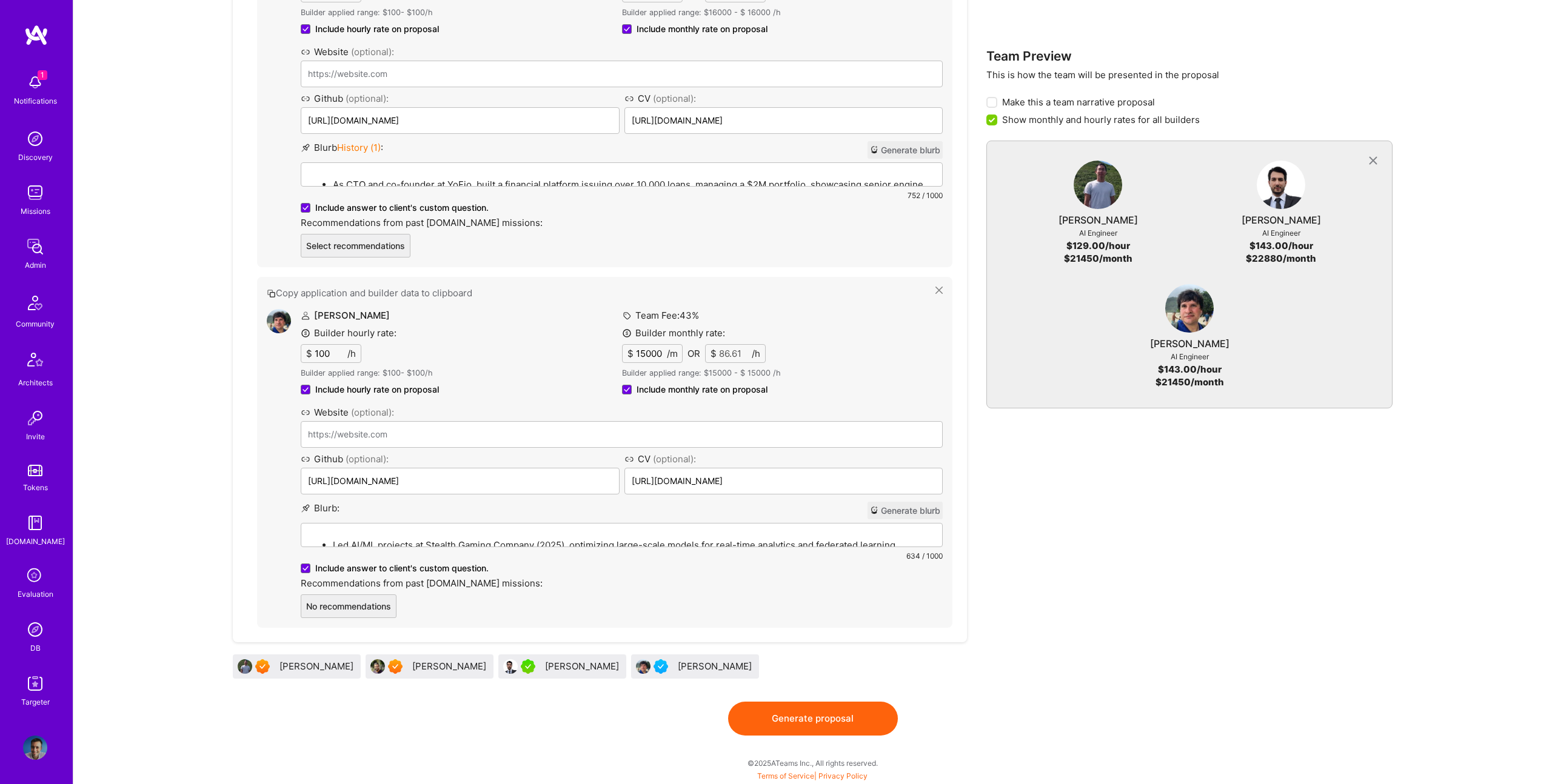
click at [872, 706] on button "Generate proposal" at bounding box center [813, 719] width 170 height 34
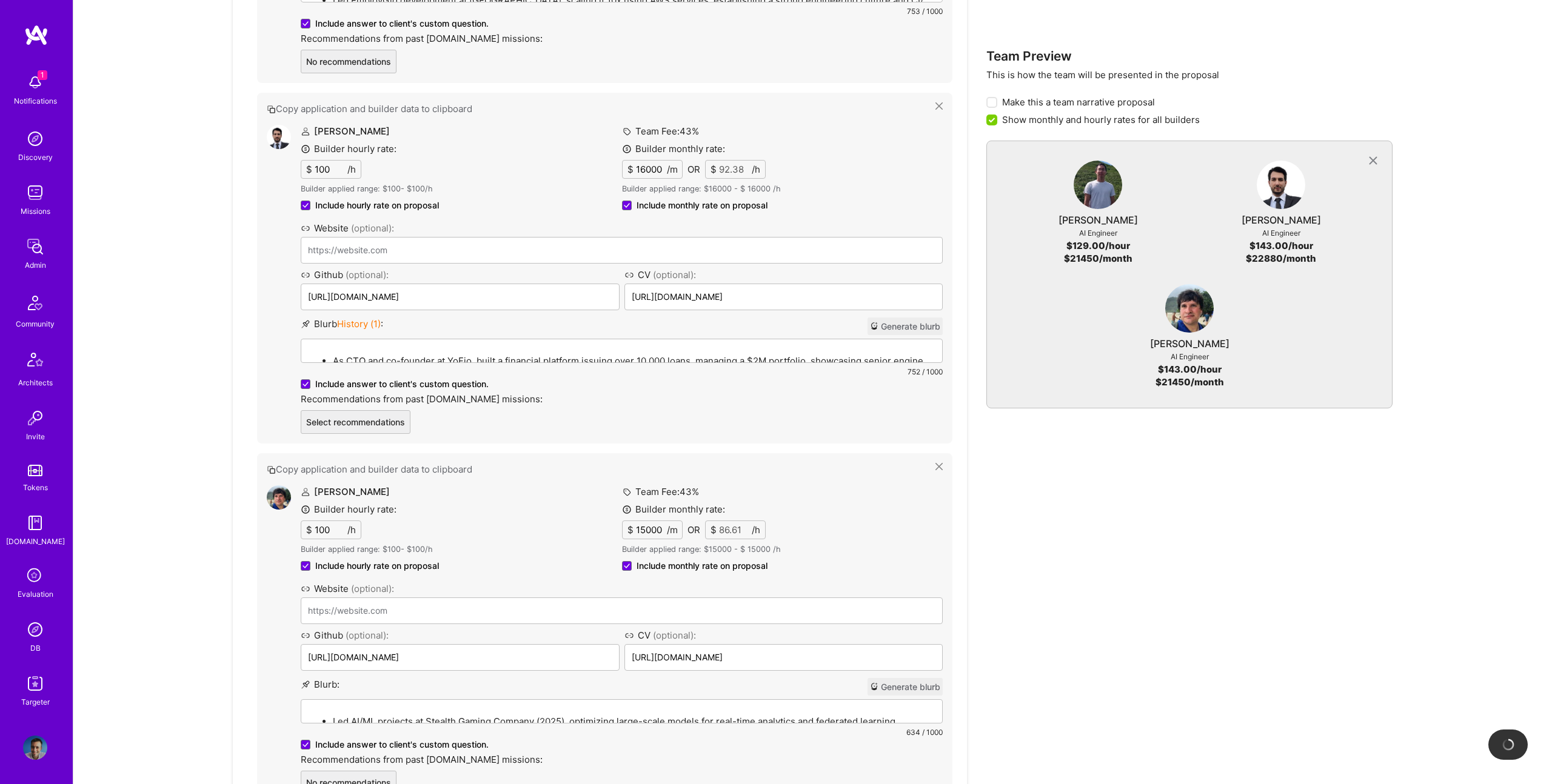
scroll to position [0, 0]
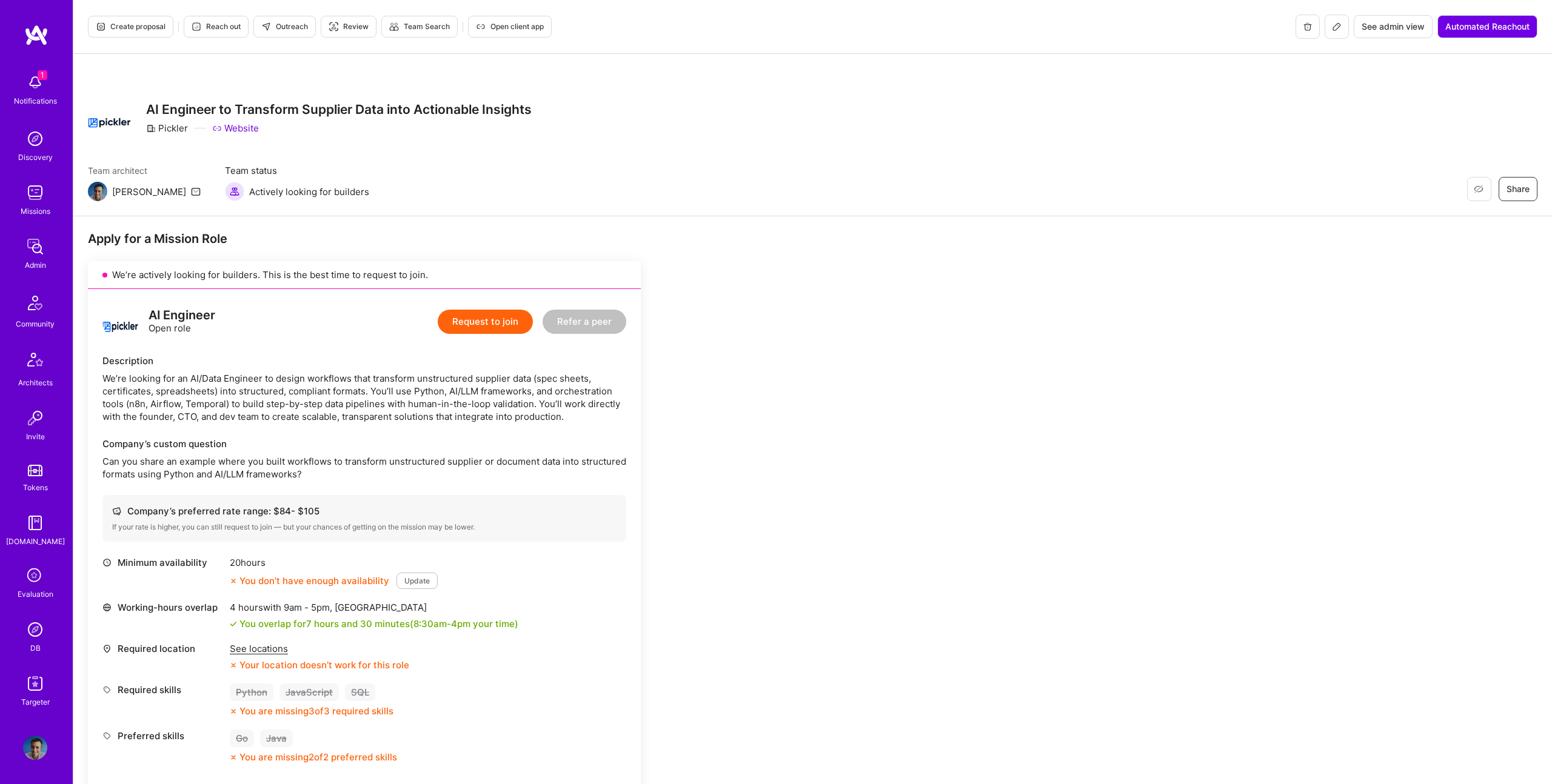
click at [246, 25] on button "Reach out" at bounding box center [216, 26] width 65 height 22
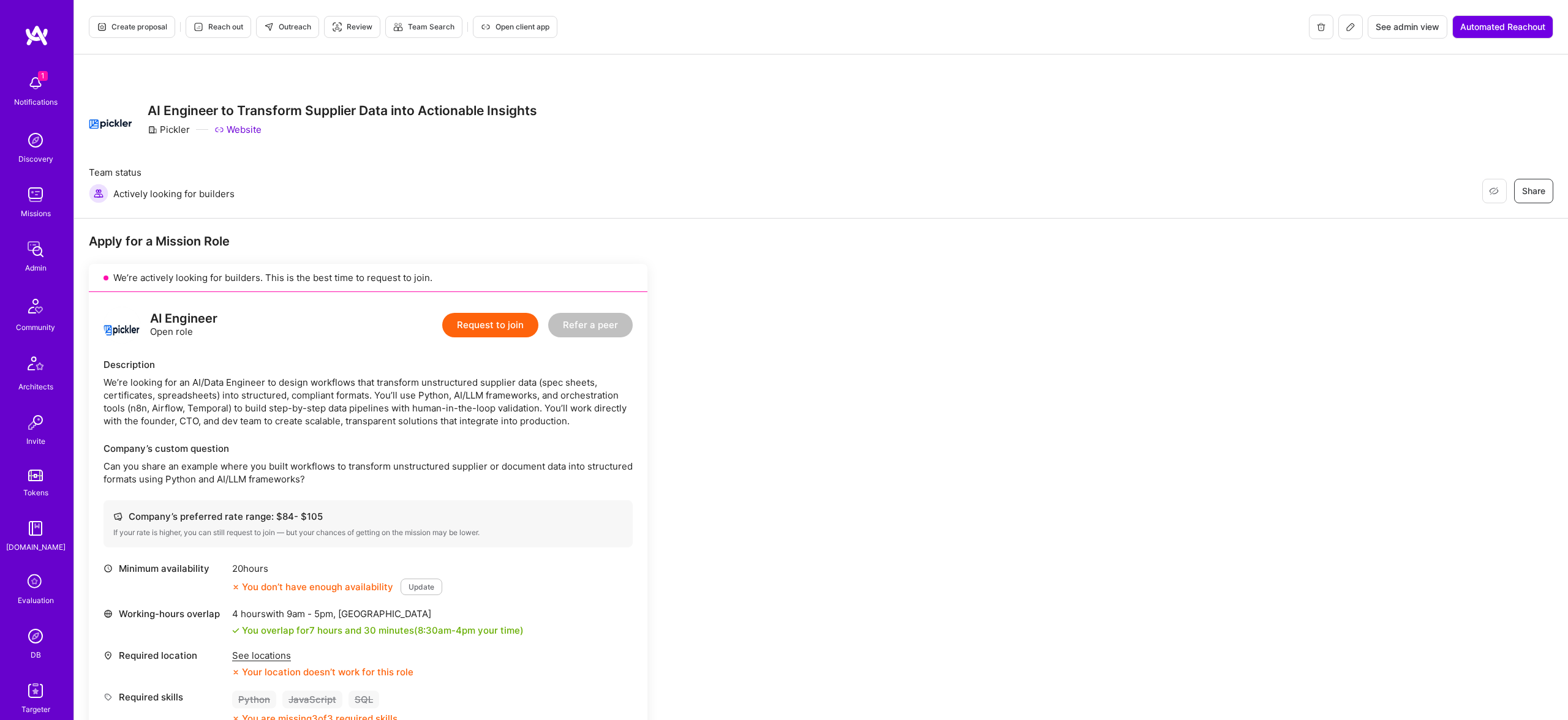
scroll to position [1, 0]
